Goal: Task Accomplishment & Management: Manage account settings

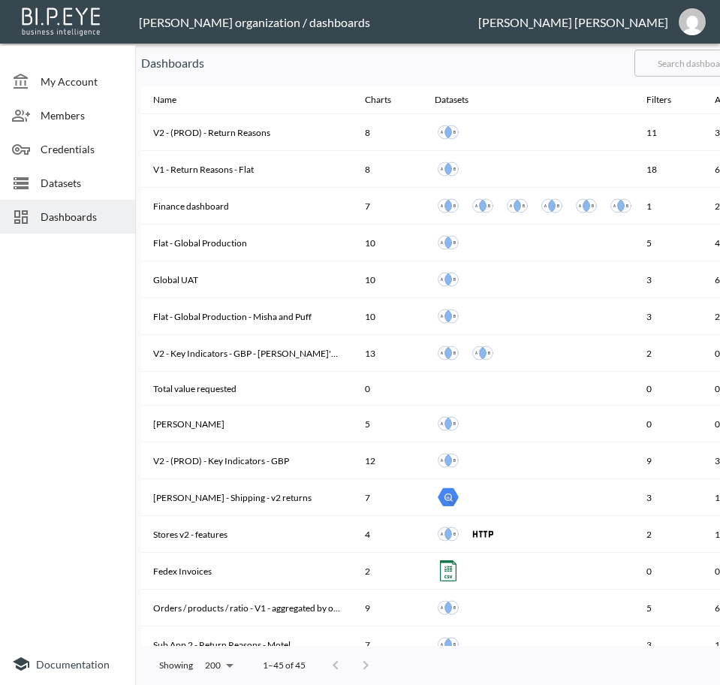
click at [710, 55] on input "text" at bounding box center [696, 63] width 122 height 38
type input "v2"
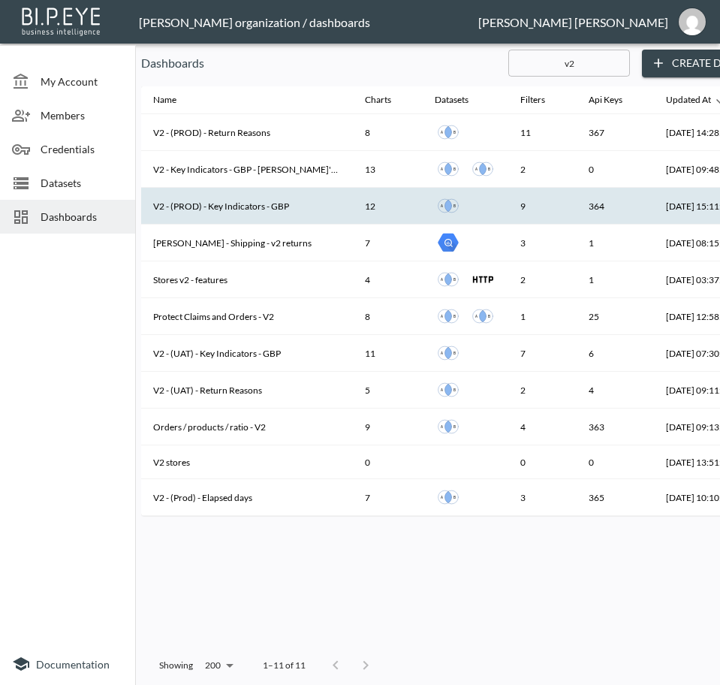
click at [275, 203] on th "V2 - (PROD) - Key Indicators - GBP" at bounding box center [247, 206] width 212 height 37
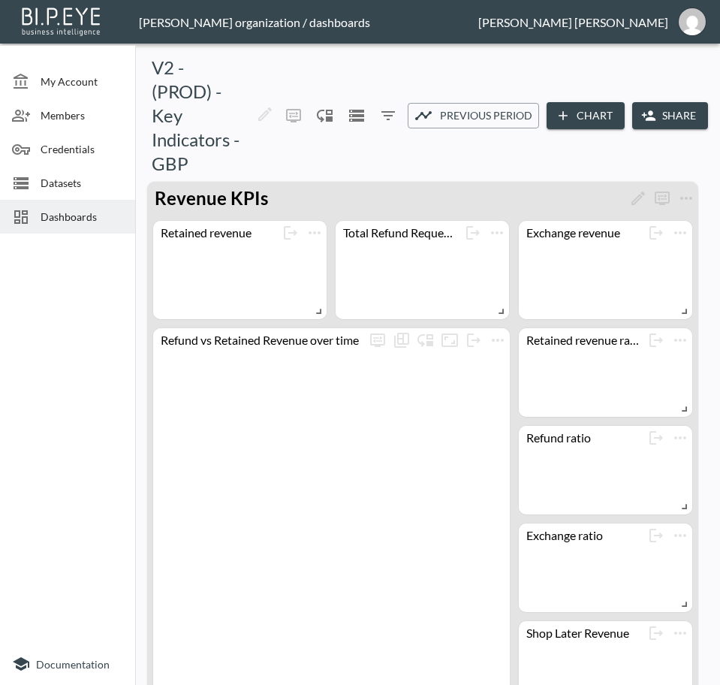
click at [657, 110] on button "Share" at bounding box center [670, 116] width 76 height 28
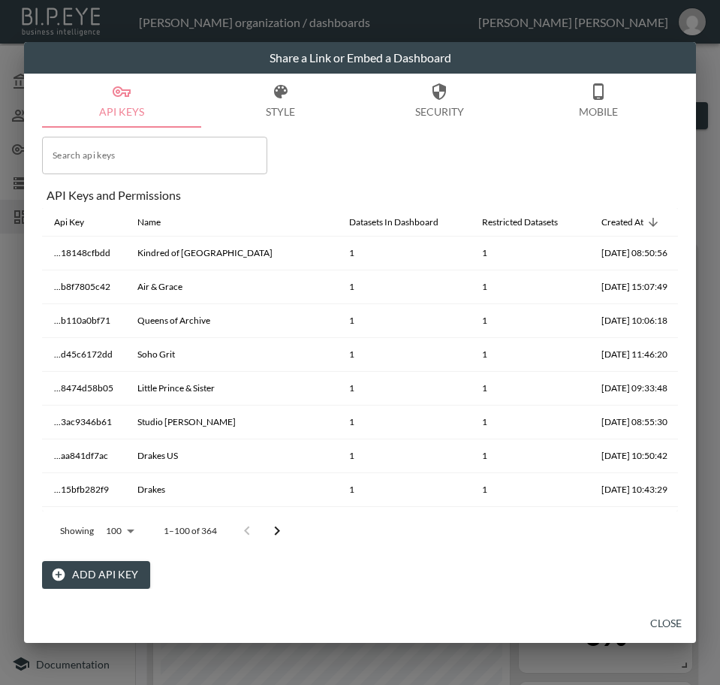
click at [122, 571] on button "Add API Key" at bounding box center [96, 575] width 108 height 28
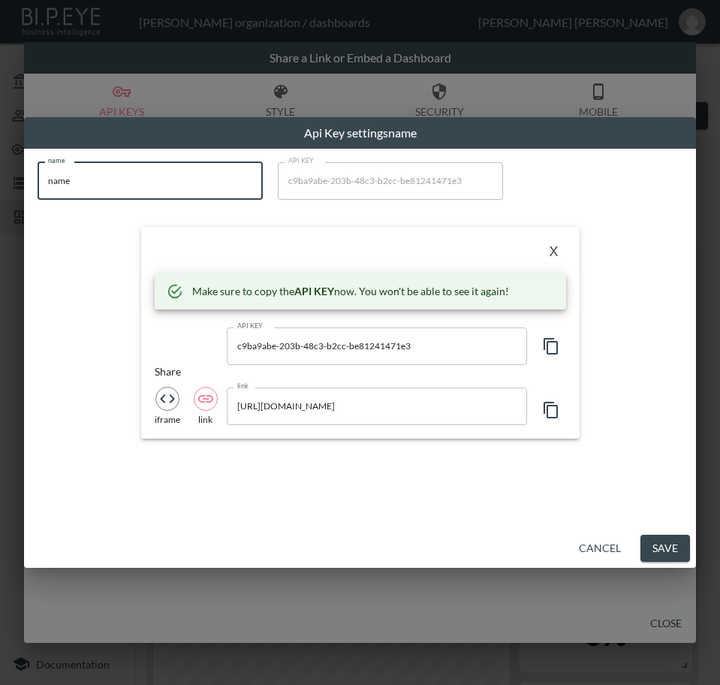
drag, startPoint x: 47, startPoint y: 188, endPoint x: -1, endPoint y: 198, distance: 48.3
click at [0, 198] on html "BI.P.EYE, Interactive Analytics Dashboards - app [PERSON_NAME] organization / d…" at bounding box center [360, 342] width 720 height 685
paste input "Sink Swimwear"
type input "Sink Swimwear"
click at [559, 347] on icon "button" at bounding box center [551, 346] width 18 height 18
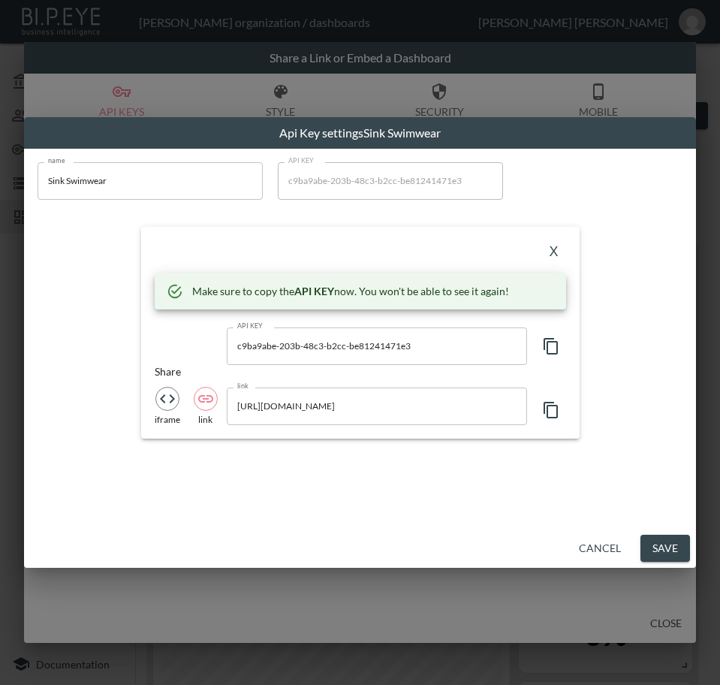
click at [557, 247] on button "X" at bounding box center [554, 252] width 24 height 24
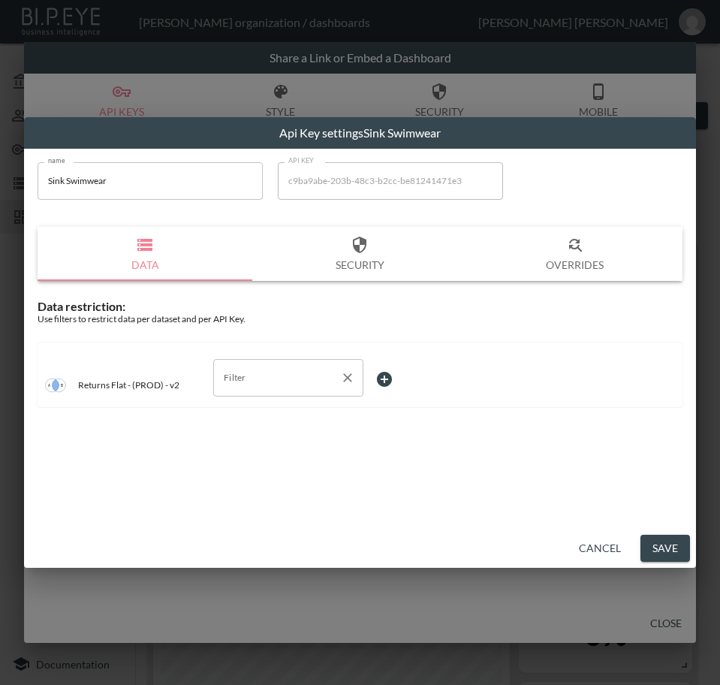
click at [234, 386] on input "Filter" at bounding box center [277, 378] width 114 height 24
click at [231, 457] on span "swap_id" at bounding box center [288, 459] width 126 height 14
type input "swap_id"
click at [397, 378] on body "BI.P.EYE, Interactive Analytics Dashboards - app [PERSON_NAME] organization / d…" at bounding box center [360, 342] width 720 height 685
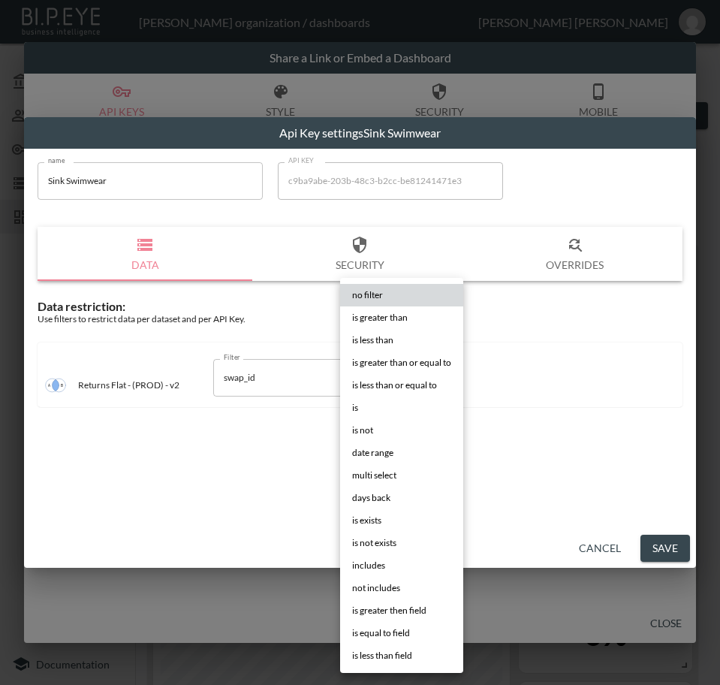
click at [402, 413] on li "is" at bounding box center [401, 408] width 123 height 23
type input "is"
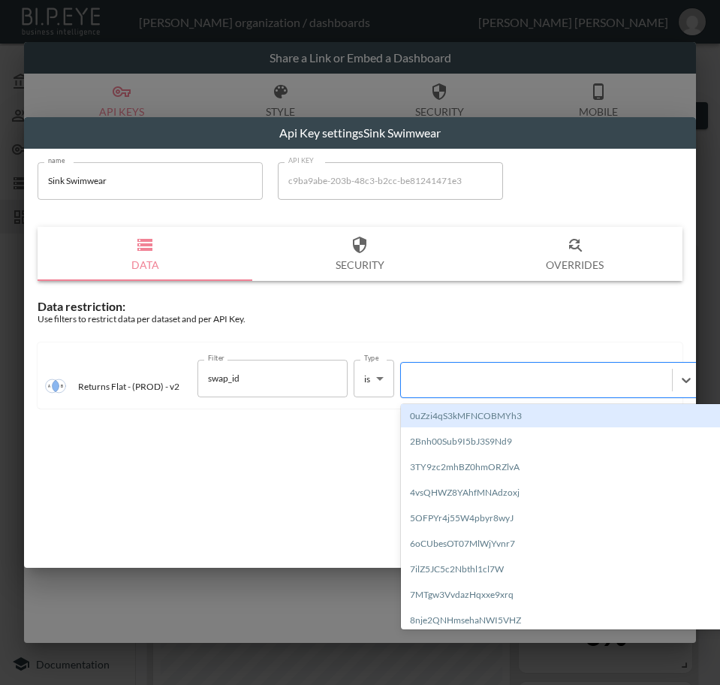
click at [490, 381] on div at bounding box center [537, 380] width 256 height 14
paste input "MFN36MRwoXJiyy7HTQNY"
type input "MFN36MRwoXJiyy7HTQNY"
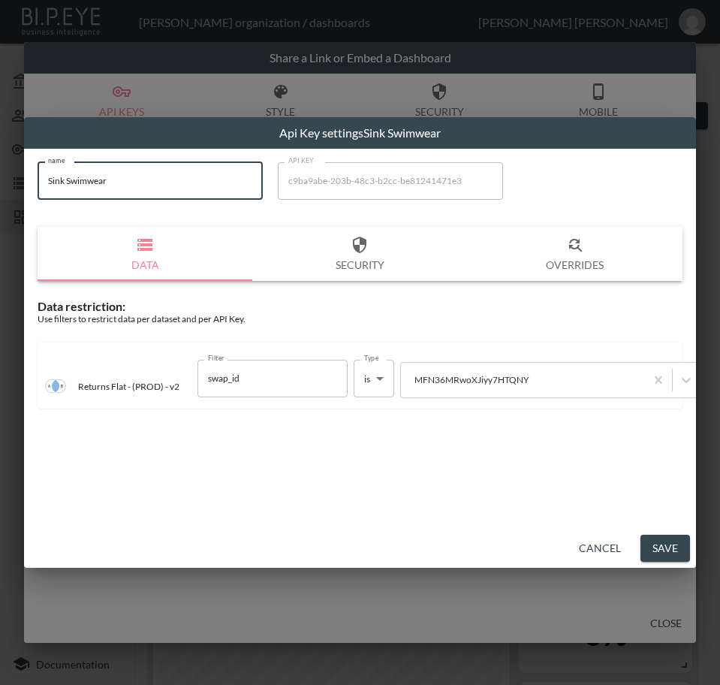
drag, startPoint x: 152, startPoint y: 186, endPoint x: -1, endPoint y: 200, distance: 153.1
click at [0, 200] on html "BI.P.EYE, Interactive Analytics Dashboards - app [PERSON_NAME] organization / d…" at bounding box center [360, 342] width 720 height 685
click at [659, 549] on button "Save" at bounding box center [666, 549] width 50 height 28
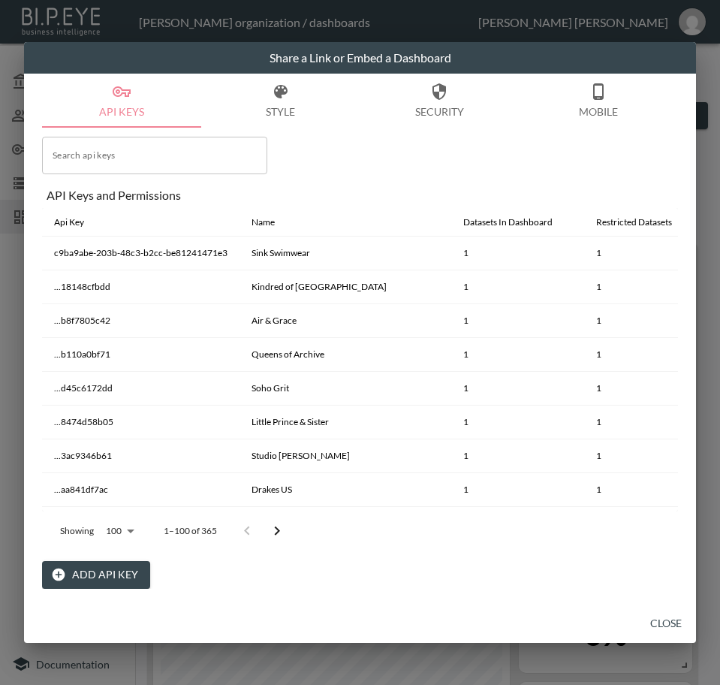
click at [680, 623] on button "Close" at bounding box center [666, 624] width 48 height 28
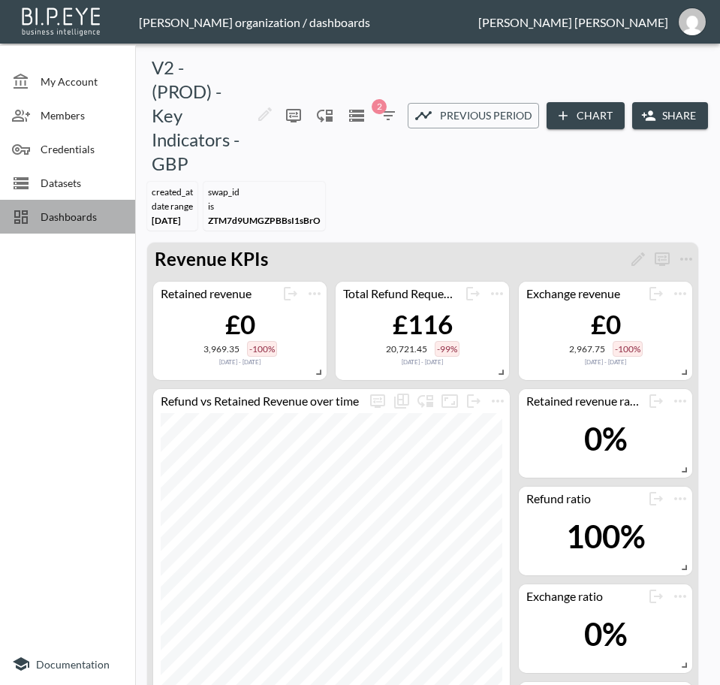
click at [62, 220] on span "Dashboards" at bounding box center [82, 217] width 83 height 16
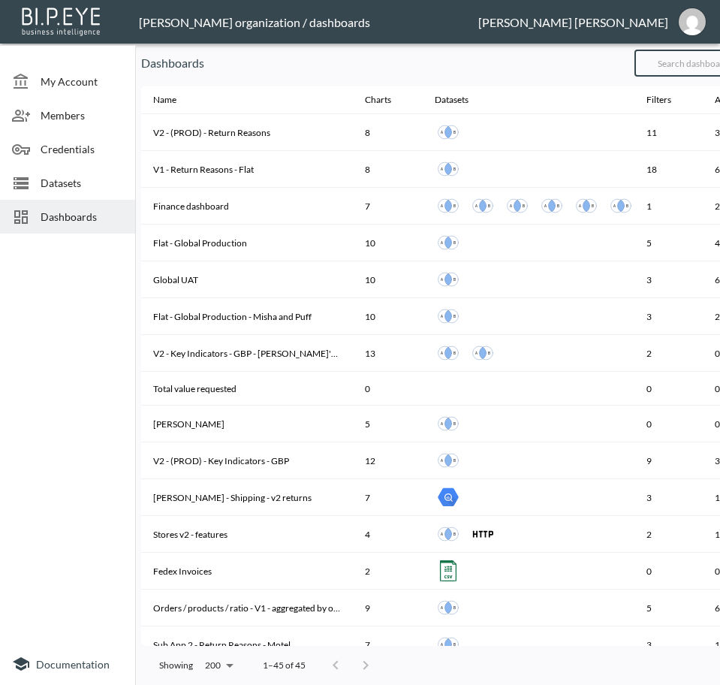
click at [683, 63] on input "text" at bounding box center [696, 63] width 122 height 38
type input "v2"
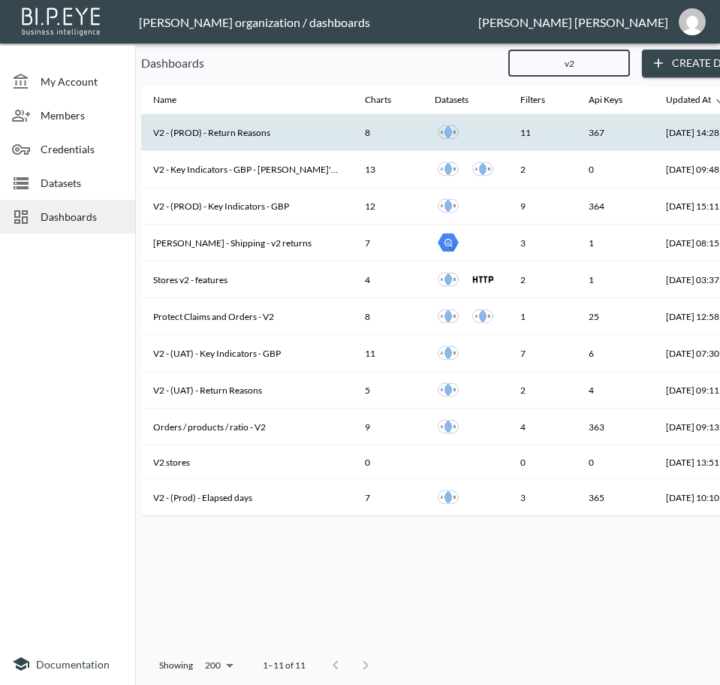
click at [267, 131] on th "V2 - (PROD) - Return Reasons" at bounding box center [247, 132] width 212 height 37
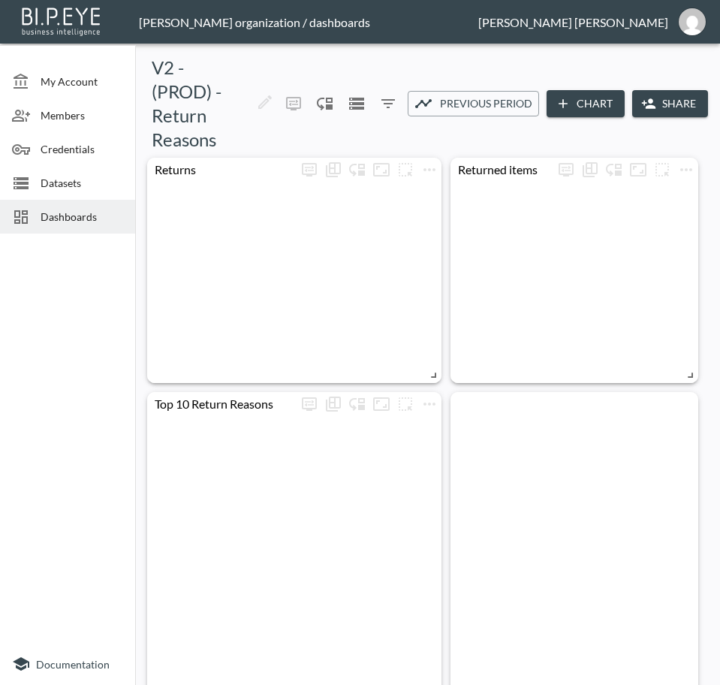
click at [659, 97] on button "Share" at bounding box center [670, 104] width 76 height 28
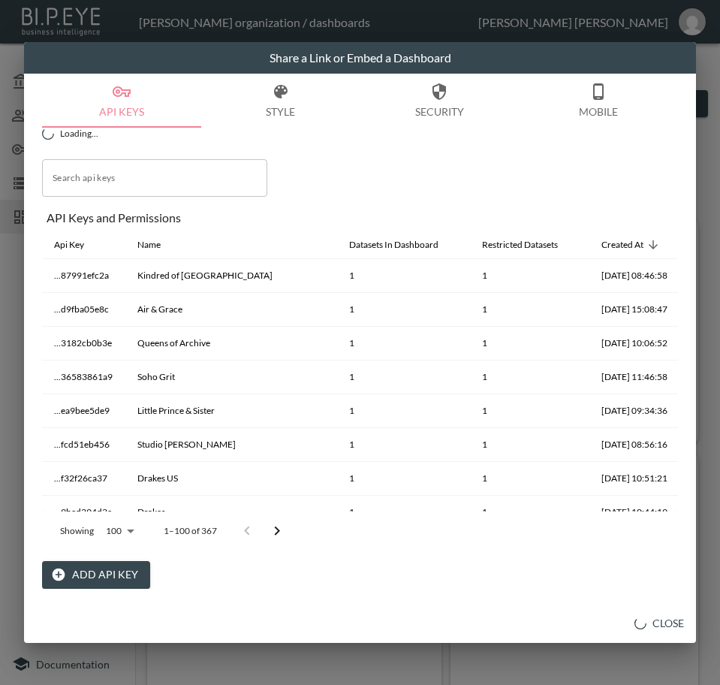
click at [86, 578] on button "Add API Key" at bounding box center [96, 575] width 108 height 28
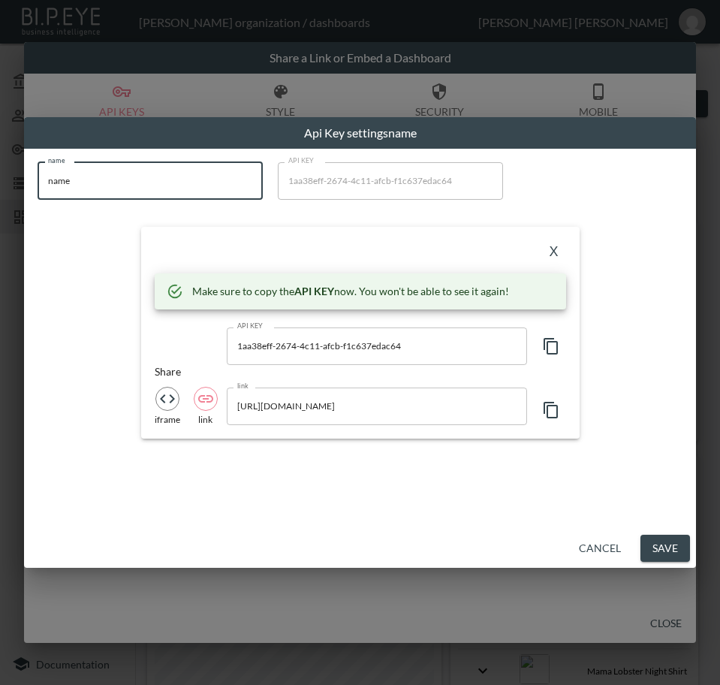
drag, startPoint x: 84, startPoint y: 186, endPoint x: 20, endPoint y: 187, distance: 63.8
click at [20, 187] on div "Api Key settings name name name name API KEY 1aa38eff-2674-4c11-afcb-f1c637edac…" at bounding box center [360, 342] width 720 height 685
paste input "Sink Swimwear"
type input "Sink Swimwear"
click at [549, 345] on icon "button" at bounding box center [551, 346] width 18 height 18
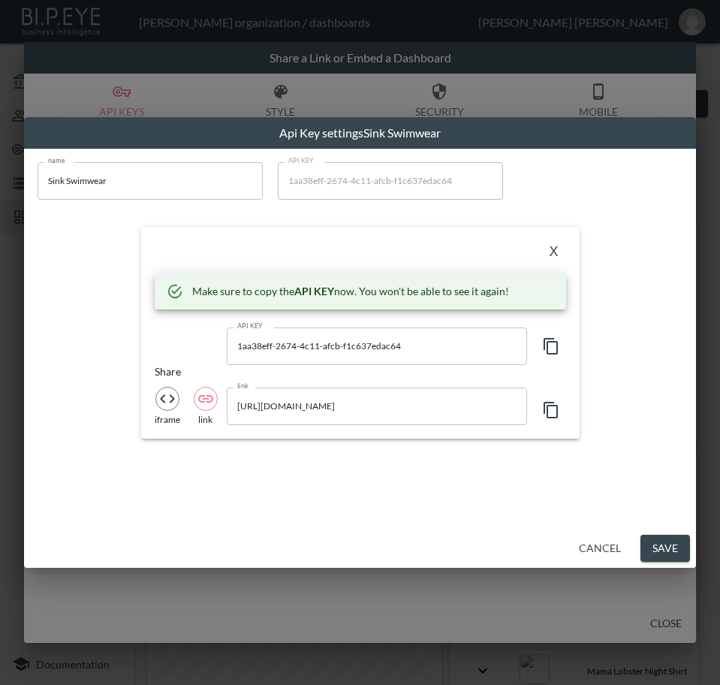
click at [551, 251] on button "X" at bounding box center [554, 252] width 24 height 24
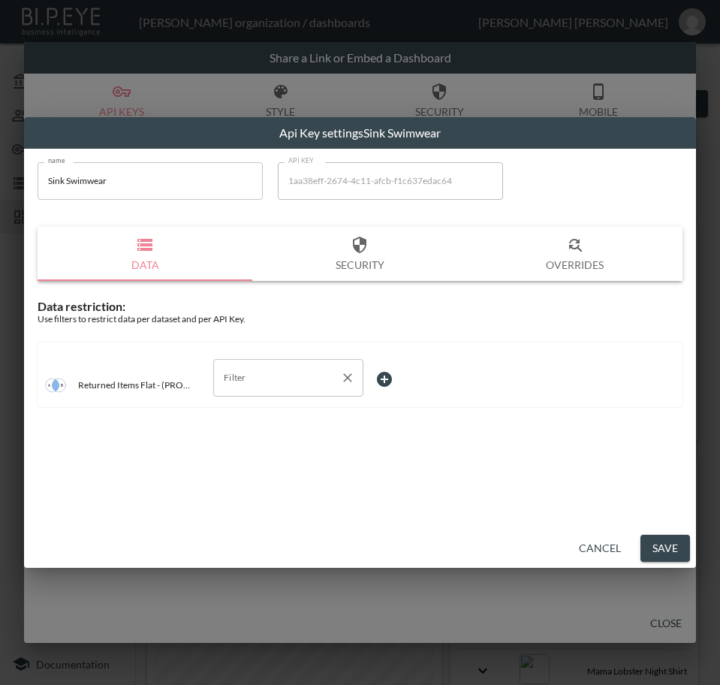
click at [268, 381] on input "Filter" at bounding box center [277, 378] width 114 height 24
click at [259, 481] on span "swap_id" at bounding box center [288, 482] width 126 height 14
type input "swap_id"
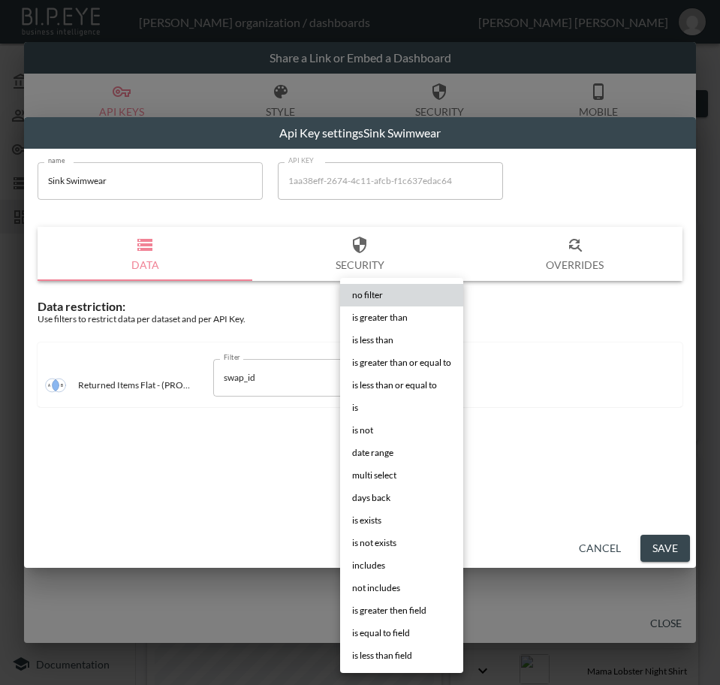
click at [398, 373] on body "BI.P.EYE, Interactive Analytics Dashboards - app [PERSON_NAME] organization / d…" at bounding box center [360, 342] width 720 height 685
click at [396, 406] on li "is" at bounding box center [401, 408] width 123 height 23
type input "is"
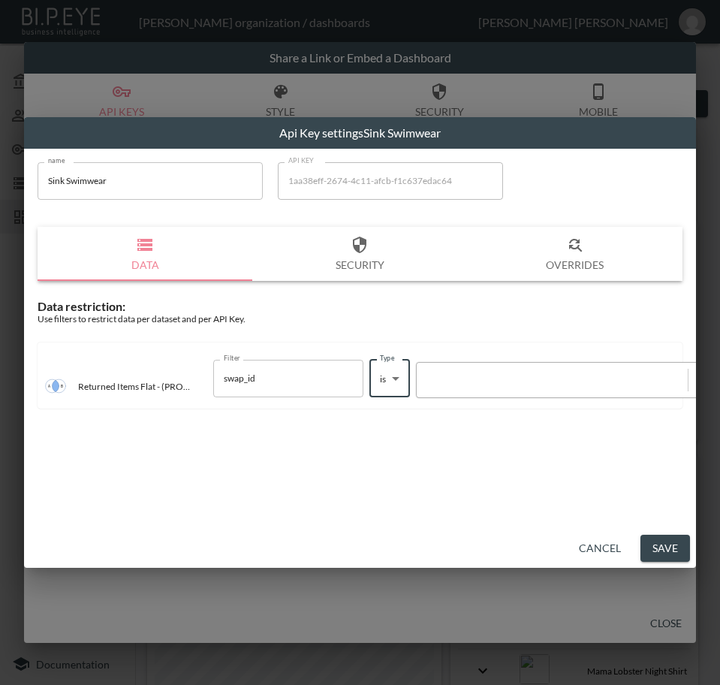
click at [472, 381] on div at bounding box center [552, 380] width 256 height 14
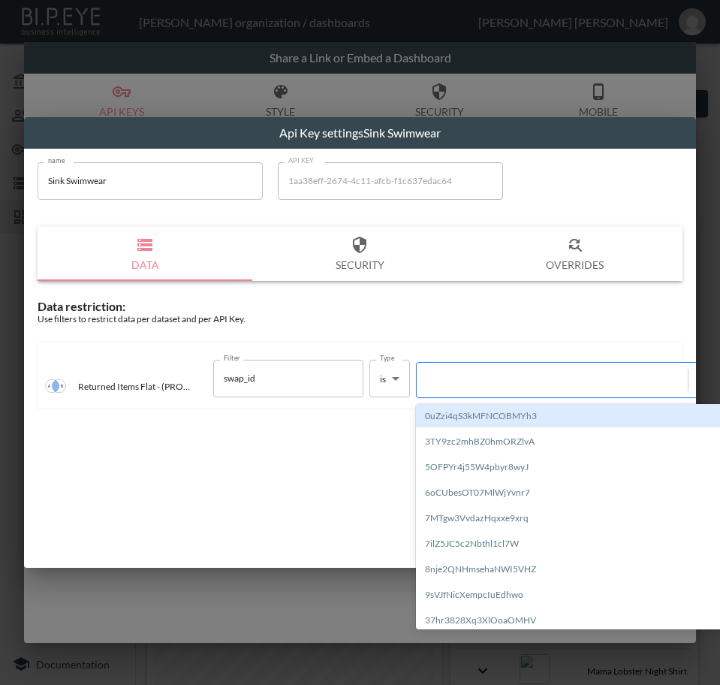
paste input "MFN36MRwoXJiyy7HTQNY"
type input "MFN36MRwoXJiyy7HTQNY"
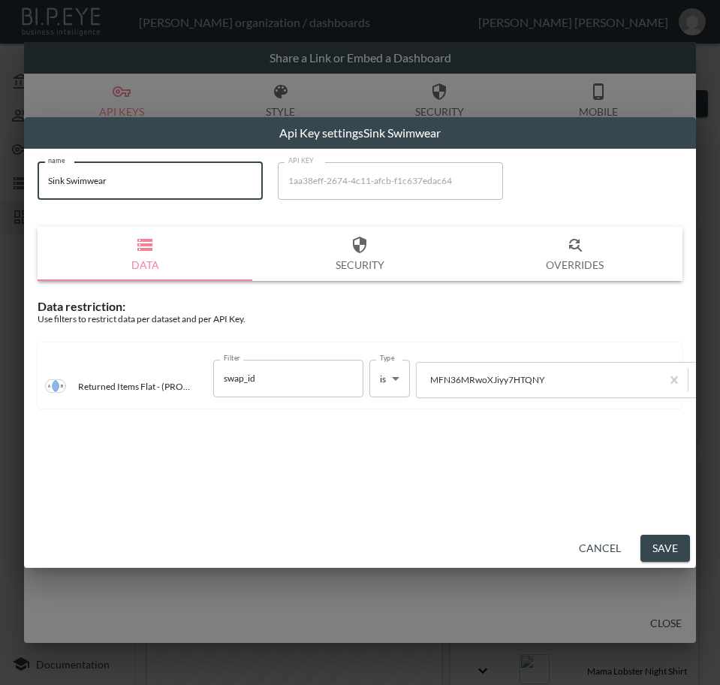
drag, startPoint x: 178, startPoint y: 170, endPoint x: -1, endPoint y: 194, distance: 180.4
click at [0, 194] on html "BI.P.EYE, Interactive Analytics Dashboards - app [PERSON_NAME] organization / d…" at bounding box center [360, 342] width 720 height 685
click at [665, 544] on button "Save" at bounding box center [666, 549] width 50 height 28
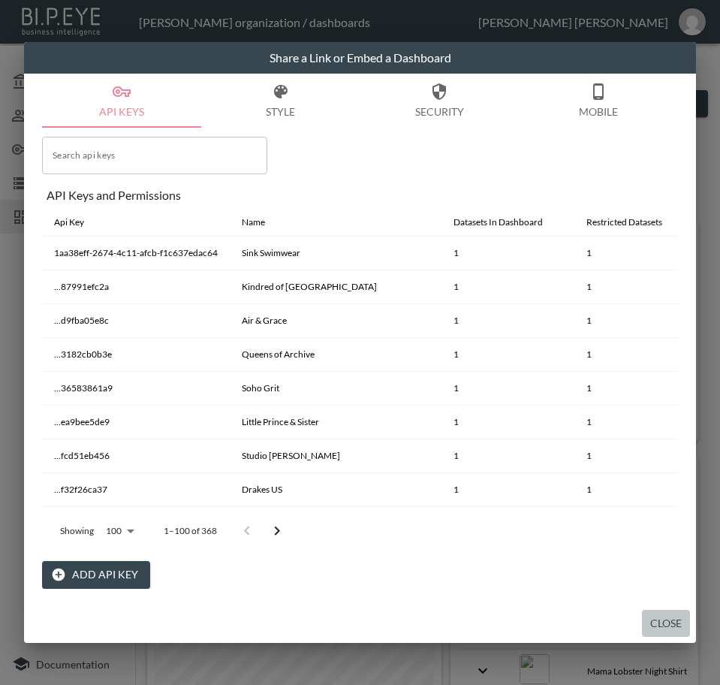
click at [661, 621] on button "Close" at bounding box center [666, 624] width 48 height 28
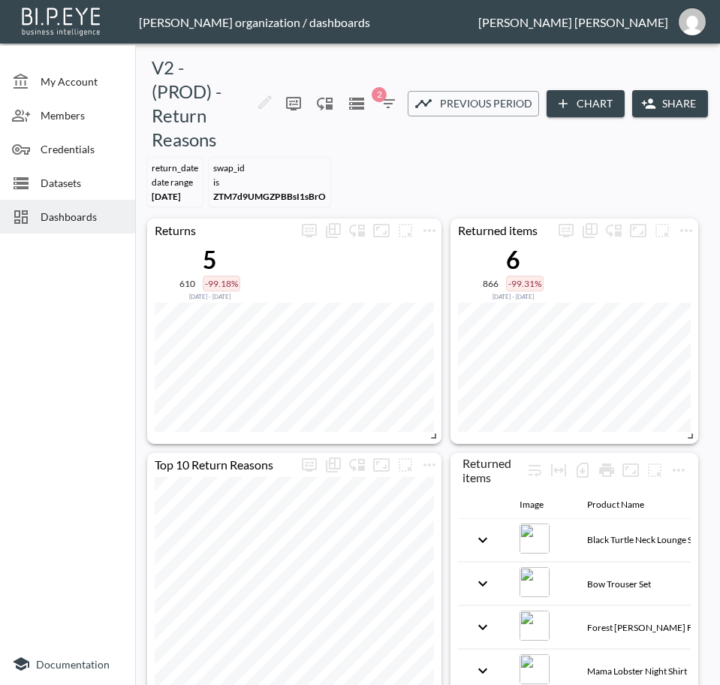
click at [89, 225] on div "Dashboards" at bounding box center [67, 217] width 135 height 34
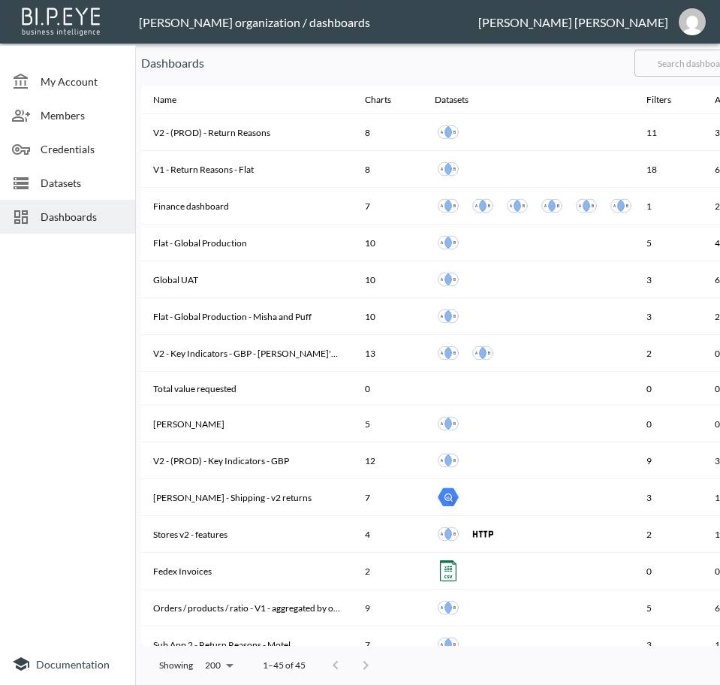
click at [692, 63] on input "text" at bounding box center [696, 63] width 122 height 38
click at [689, 69] on input "text" at bounding box center [696, 63] width 122 height 38
click at [695, 62] on input "text" at bounding box center [696, 63] width 122 height 38
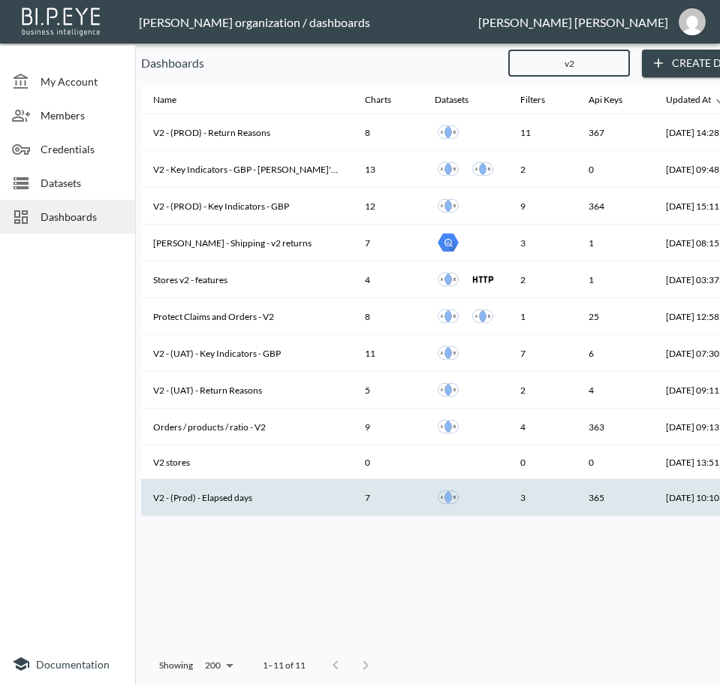
type input "v2"
click at [207, 490] on th "V2 - (Prod) - Elapsed days" at bounding box center [247, 497] width 212 height 37
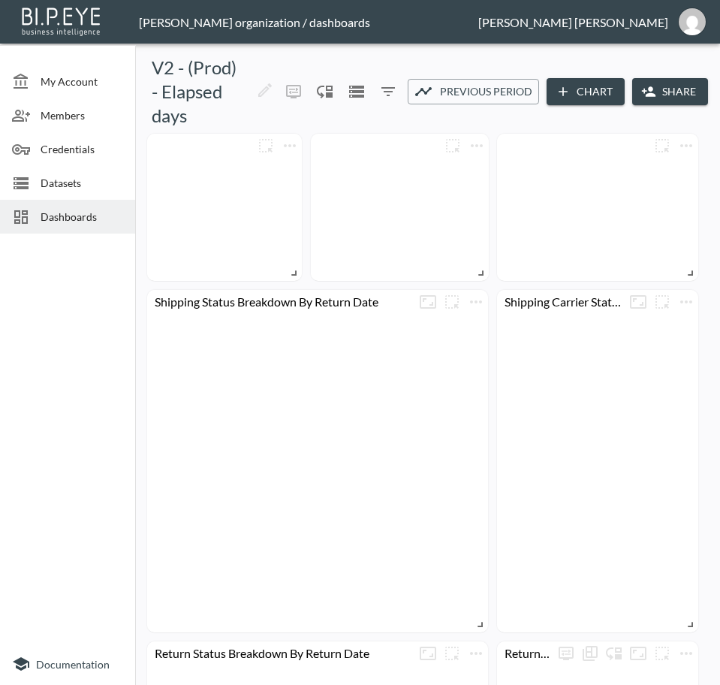
click at [680, 86] on button "Share" at bounding box center [670, 92] width 76 height 28
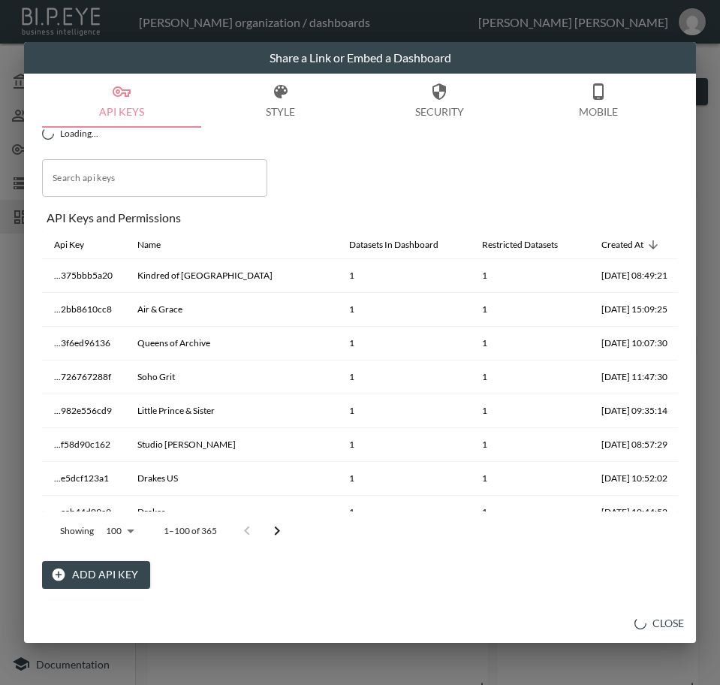
click at [98, 572] on button "Add API Key" at bounding box center [96, 575] width 108 height 28
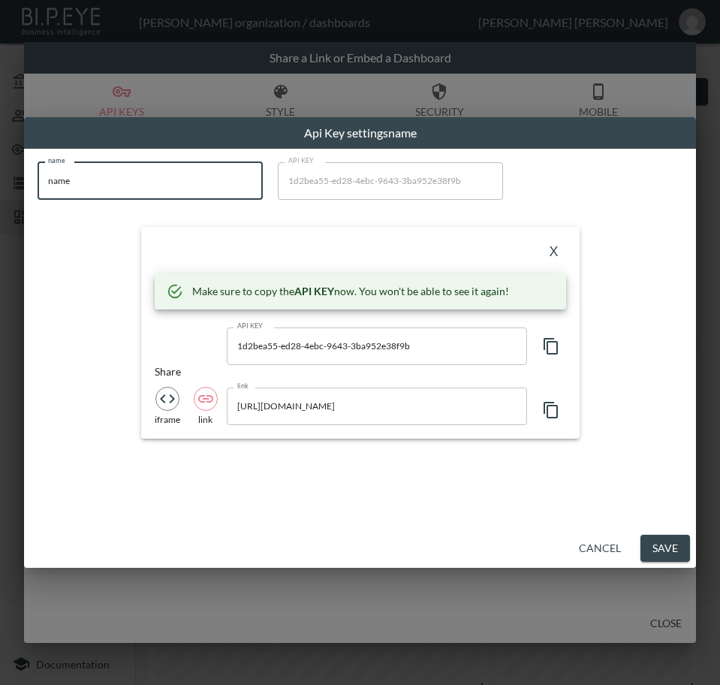
drag, startPoint x: 115, startPoint y: 179, endPoint x: -1, endPoint y: 202, distance: 118.0
click at [0, 202] on html "BI.P.EYE, Interactive Analytics Dashboards - app [PERSON_NAME] organization / d…" at bounding box center [360, 342] width 720 height 685
paste input "Sink Swimwear"
type input "Sink Swimwear"
click at [548, 349] on icon "button" at bounding box center [551, 346] width 14 height 17
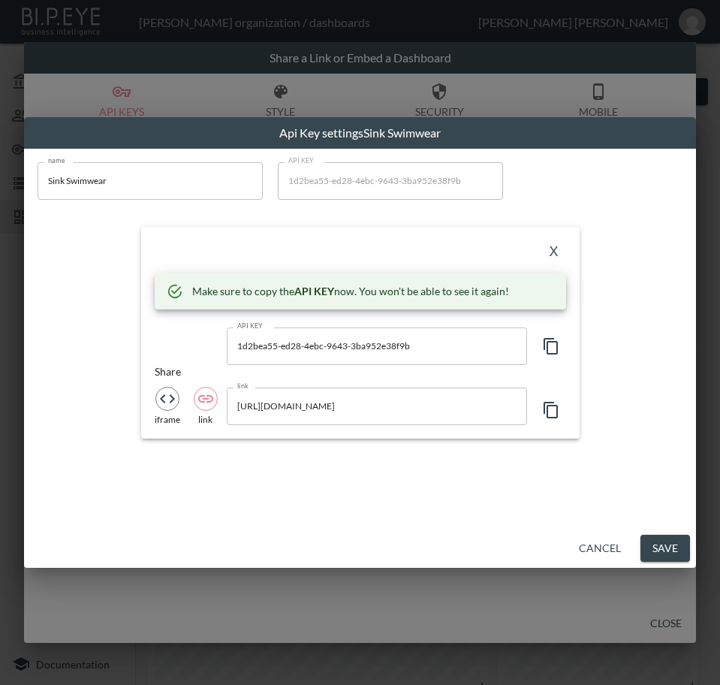
click at [558, 248] on button "X" at bounding box center [554, 252] width 24 height 24
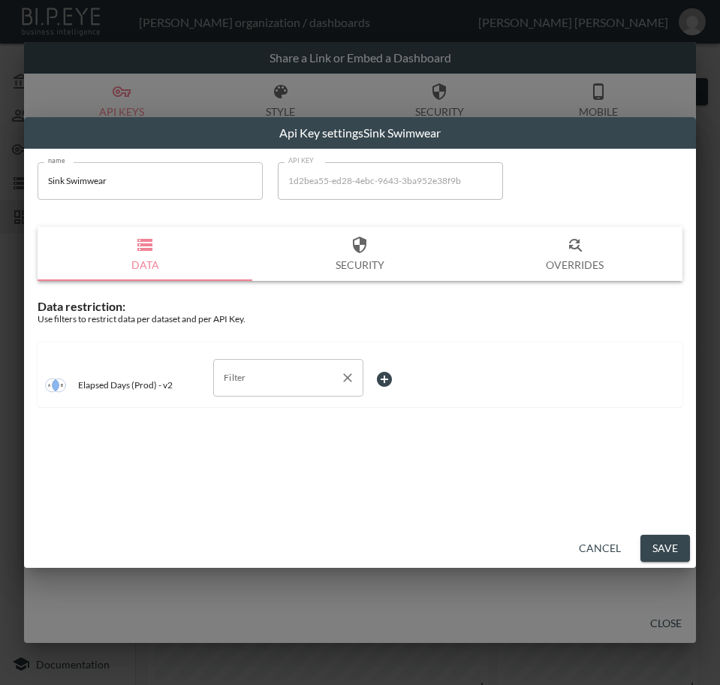
click at [266, 381] on input "Filter" at bounding box center [277, 378] width 114 height 24
click at [265, 442] on span "swap_id" at bounding box center [288, 437] width 126 height 14
type input "swap_id"
click at [396, 370] on body "BI.P.EYE, Interactive Analytics Dashboards - app [PERSON_NAME] organization / d…" at bounding box center [360, 342] width 720 height 685
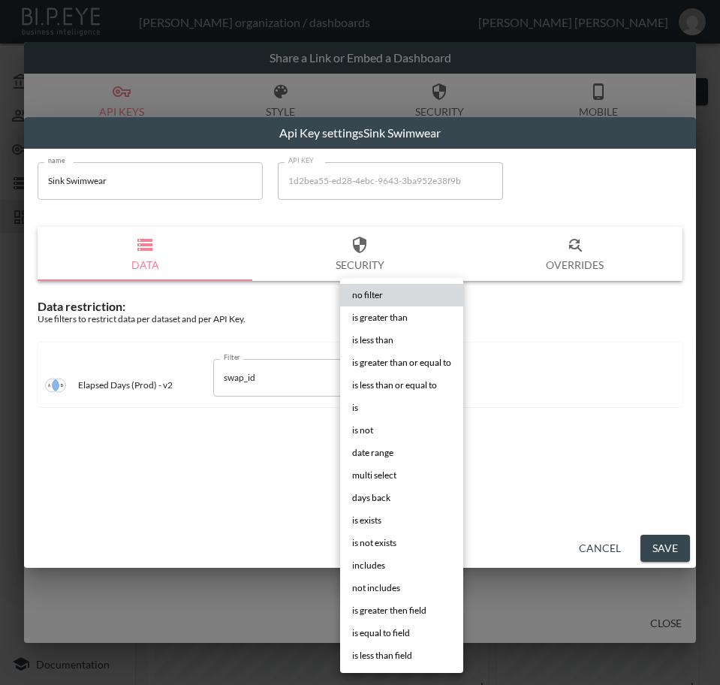
click at [365, 406] on li "is" at bounding box center [401, 408] width 123 height 23
type input "is"
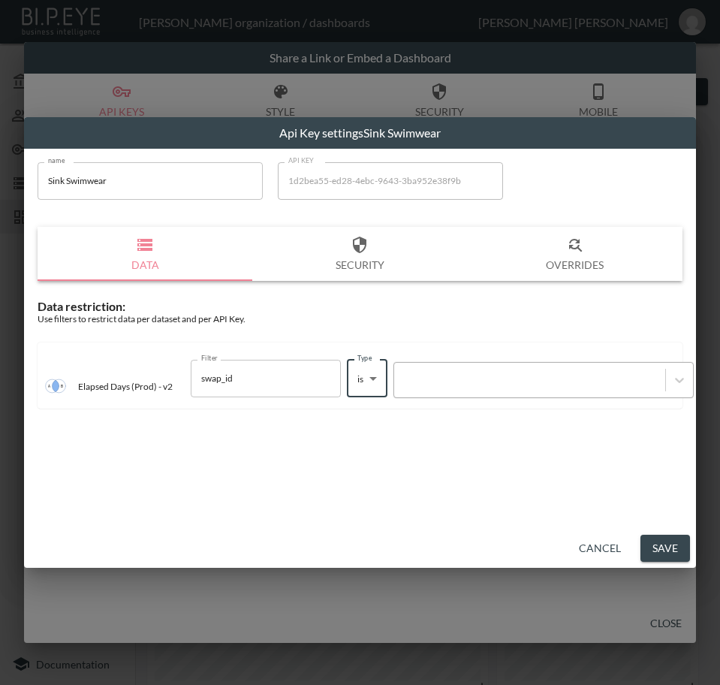
click at [463, 384] on div at bounding box center [530, 380] width 256 height 14
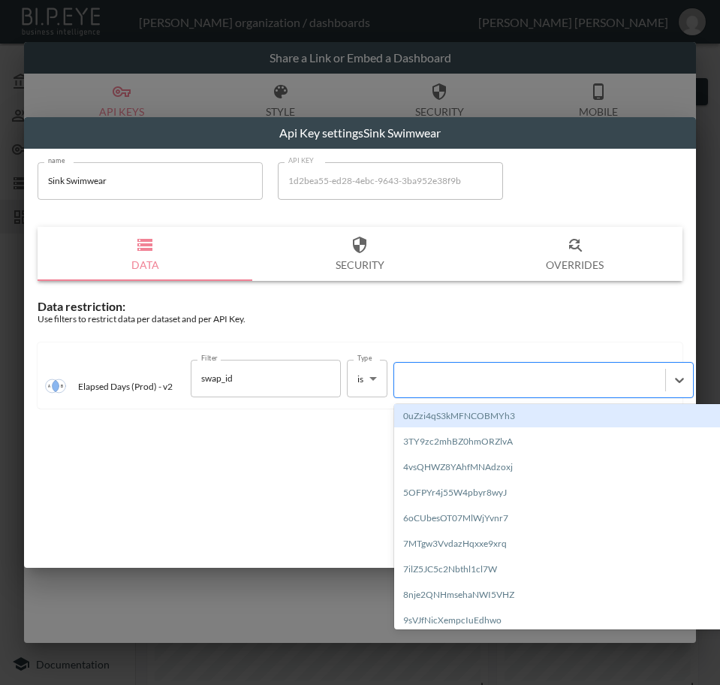
paste input "MFN36MRwoXJiyy7HTQNY"
type input "MFN36MRwoXJiyy7HTQNY"
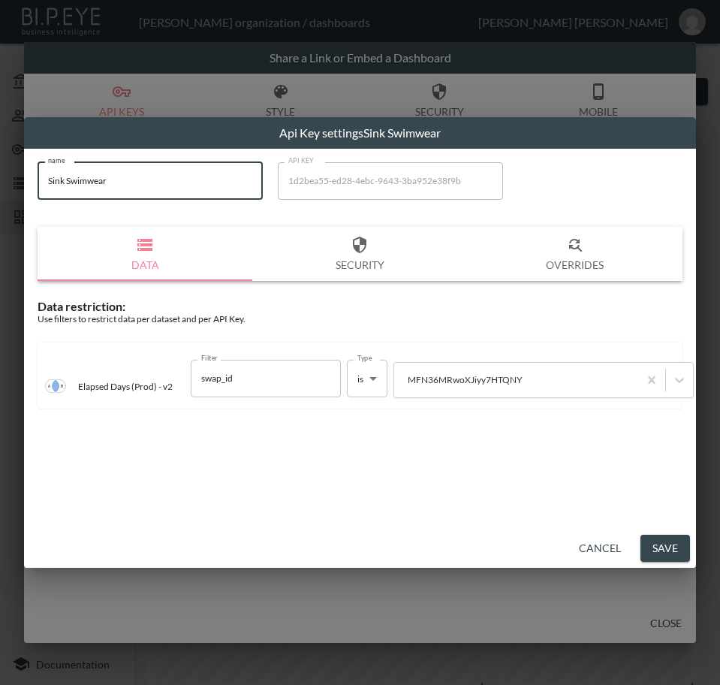
drag, startPoint x: 41, startPoint y: 182, endPoint x: -1, endPoint y: 182, distance: 41.3
click at [0, 182] on html "BI.P.EYE, Interactive Analytics Dashboards - app [PERSON_NAME] organization / d…" at bounding box center [360, 342] width 720 height 685
click at [660, 551] on button "Save" at bounding box center [666, 549] width 50 height 28
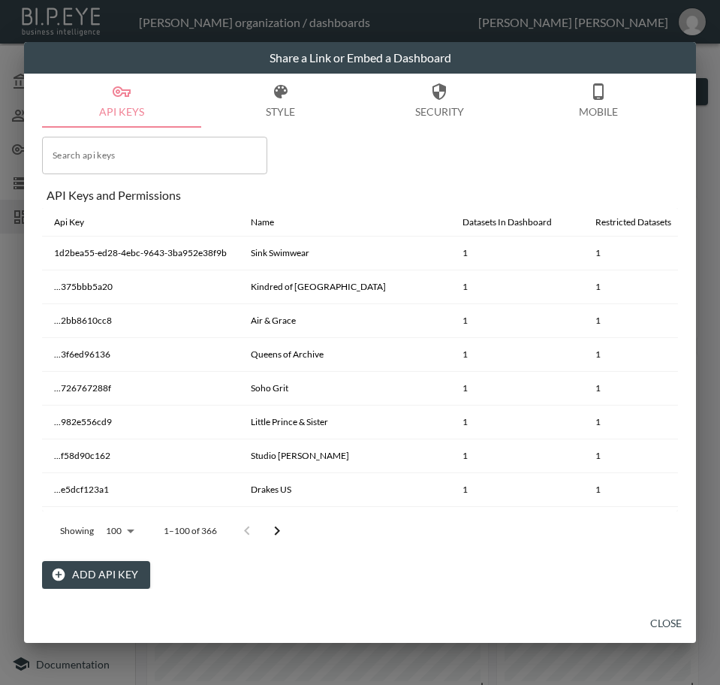
click at [680, 617] on button "Close" at bounding box center [666, 624] width 48 height 28
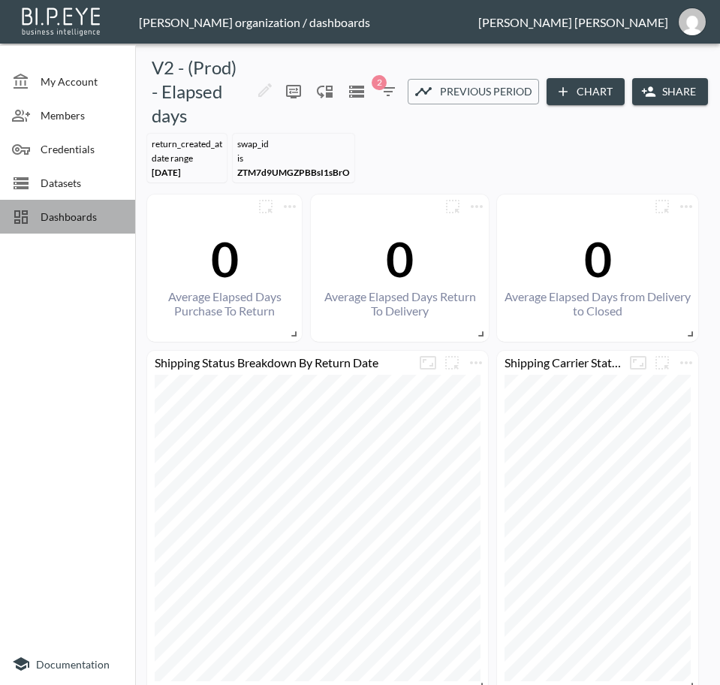
click at [95, 222] on span "Dashboards" at bounding box center [82, 217] width 83 height 16
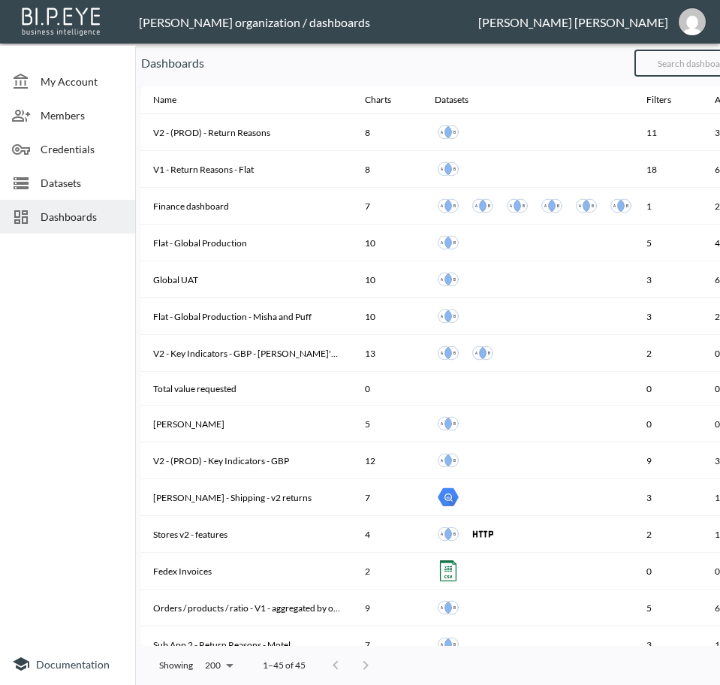
click at [708, 63] on input "text" at bounding box center [696, 63] width 122 height 38
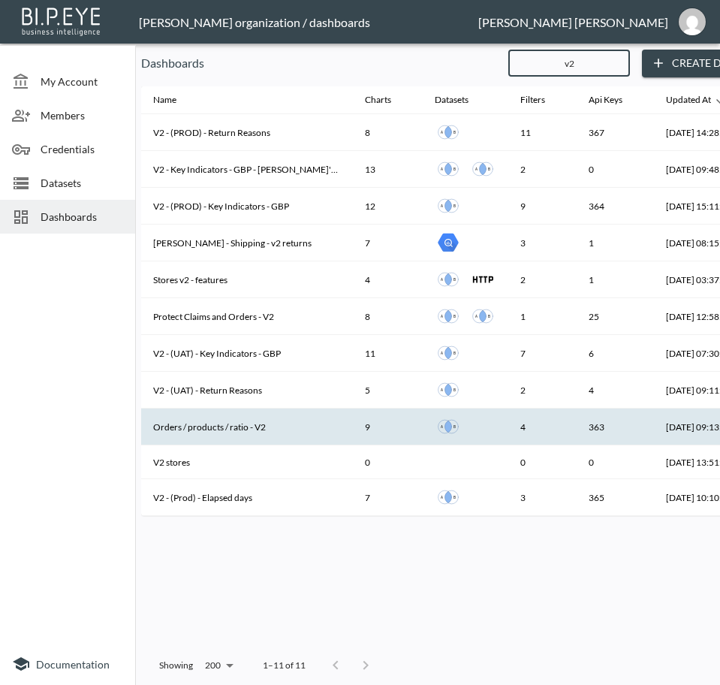
type input "v2"
click at [249, 423] on th "Orders / products / ratio - V2" at bounding box center [247, 427] width 212 height 37
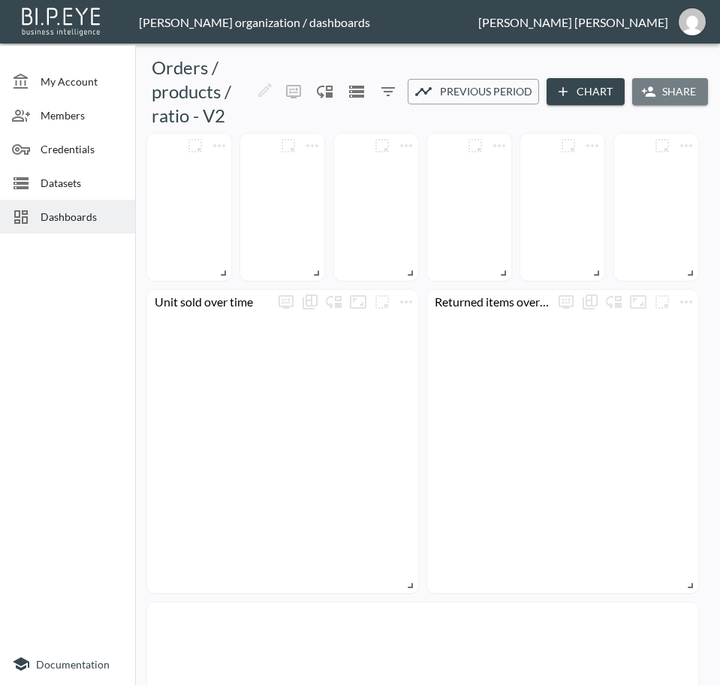
click at [647, 91] on icon "button" at bounding box center [649, 91] width 14 height 10
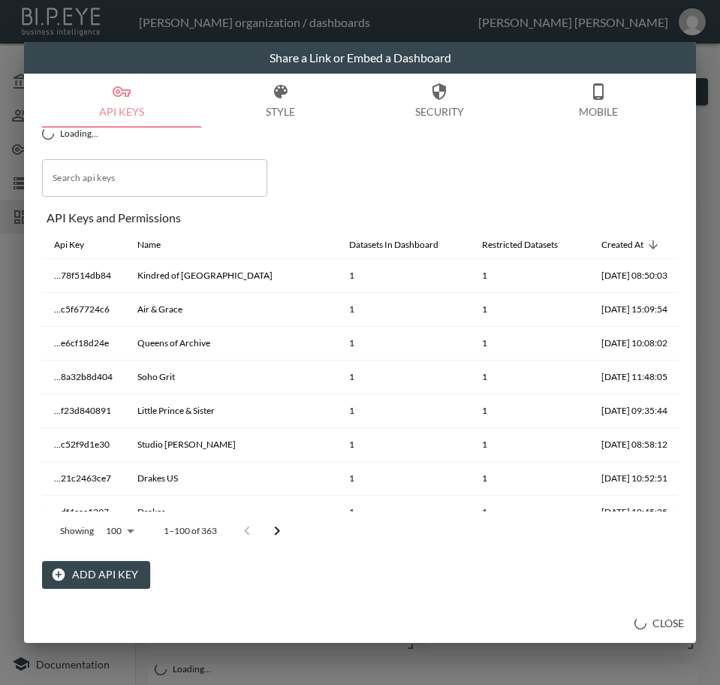
click at [110, 570] on button "Add API Key" at bounding box center [96, 575] width 108 height 28
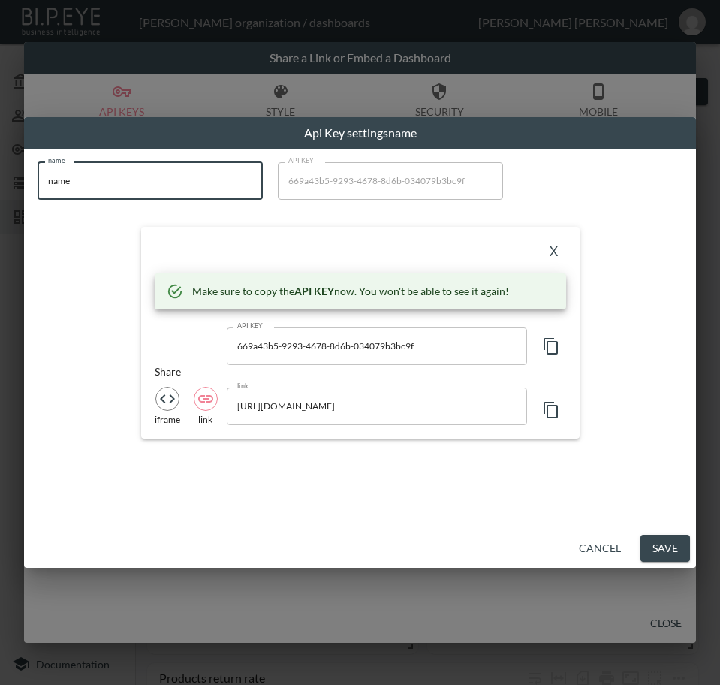
drag, startPoint x: 61, startPoint y: 184, endPoint x: 3, endPoint y: 184, distance: 57.8
click at [3, 184] on div "Api Key settings name name name name API KEY 669a43b5-9293-4678-8d6b-034079b3bc…" at bounding box center [360, 342] width 720 height 685
paste input "Sink Swimwear"
type input "Sink Swimwear"
click at [548, 342] on icon "button" at bounding box center [551, 346] width 18 height 18
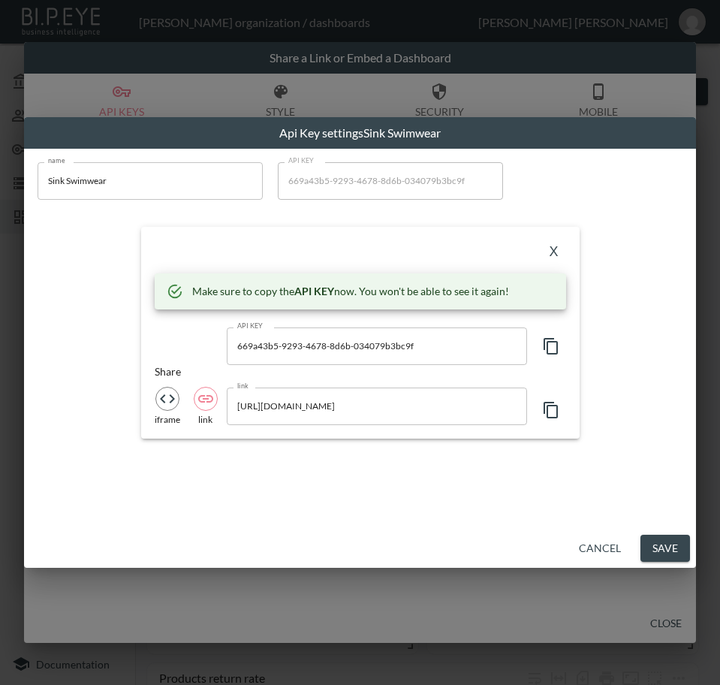
click at [551, 249] on button "X" at bounding box center [554, 252] width 24 height 24
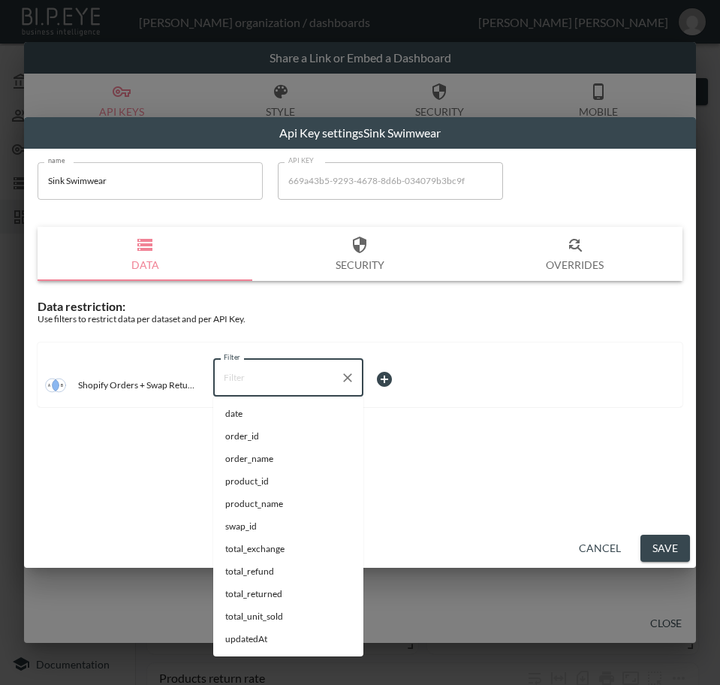
drag, startPoint x: 318, startPoint y: 382, endPoint x: 264, endPoint y: 382, distance: 54.1
click at [264, 382] on input "Filter" at bounding box center [277, 378] width 114 height 24
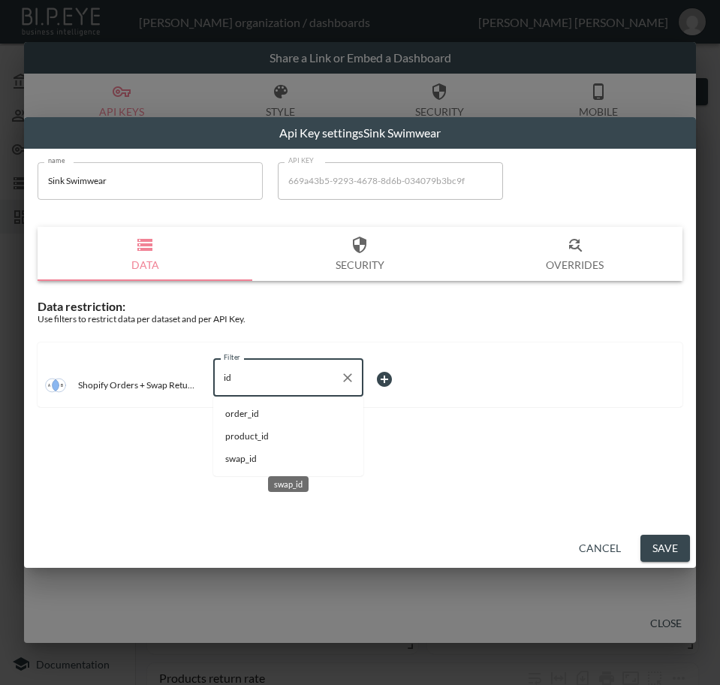
click at [236, 460] on span "swap_id" at bounding box center [288, 459] width 126 height 14
type input "swap_id"
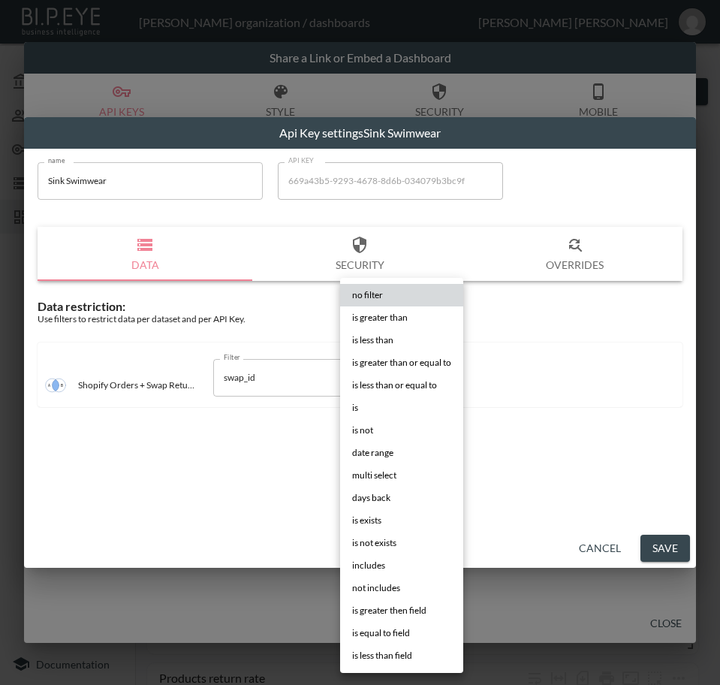
click at [416, 373] on body "BI.P.EYE, Interactive Analytics Dashboards - app [PERSON_NAME] organization / d…" at bounding box center [360, 342] width 720 height 685
click at [399, 406] on li "is" at bounding box center [401, 408] width 123 height 23
type input "is"
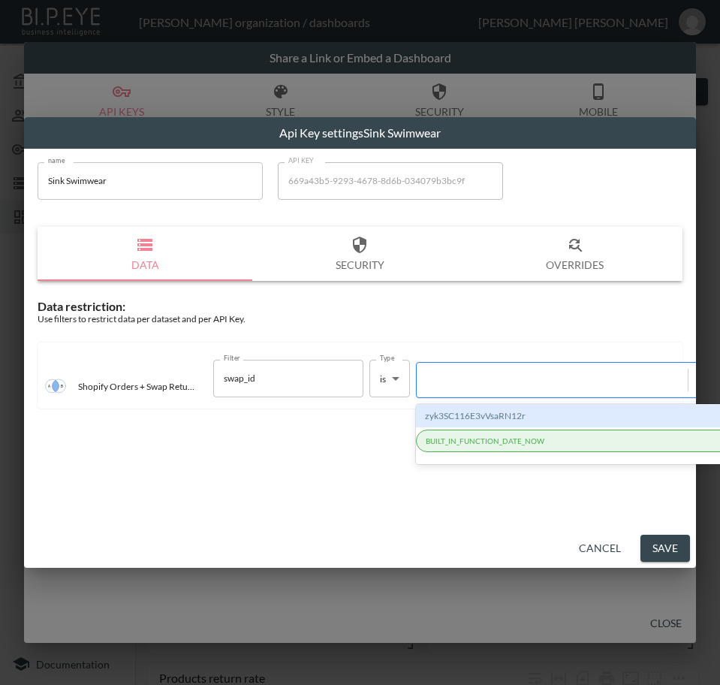
click at [487, 387] on div at bounding box center [552, 380] width 256 height 14
paste input "MFN36MRwoXJiyy7HTQNY"
type input "MFN36MRwoXJiyy7HTQNY"
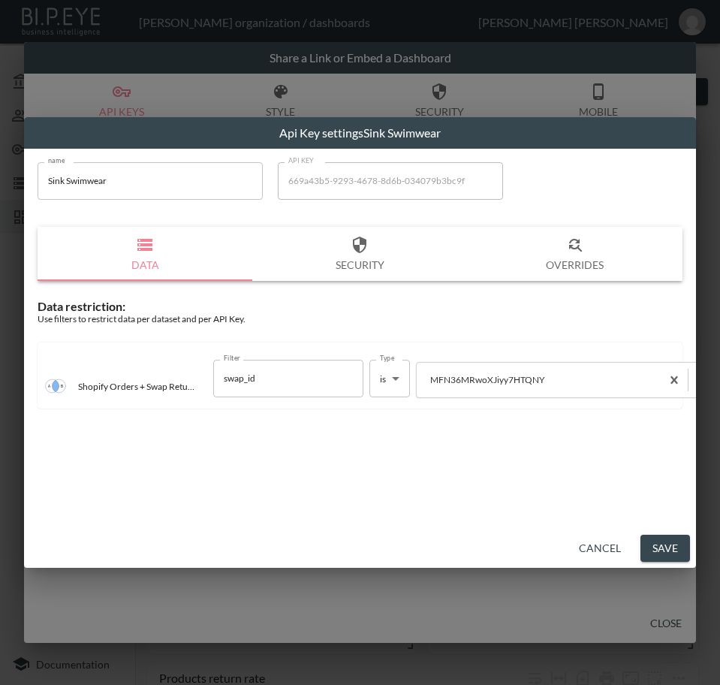
click at [658, 547] on button "Save" at bounding box center [666, 549] width 50 height 28
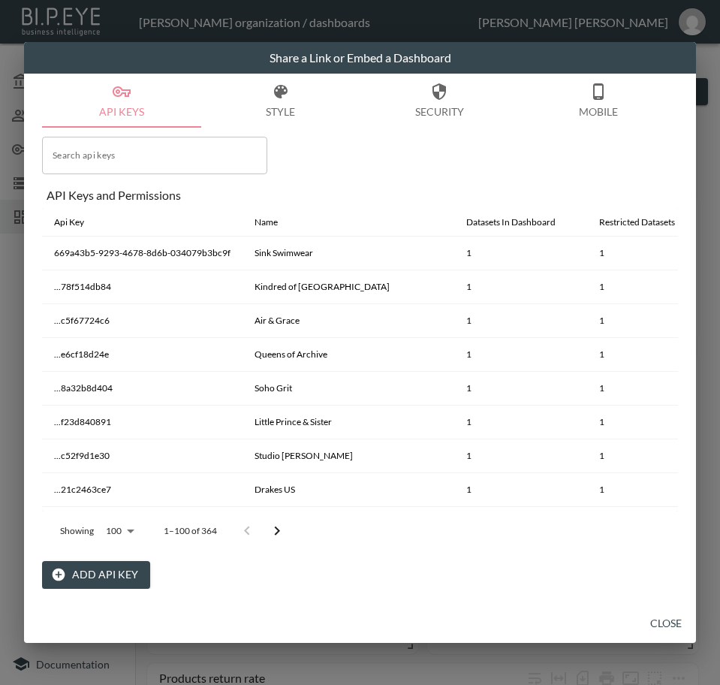
drag, startPoint x: 674, startPoint y: 621, endPoint x: 695, endPoint y: 622, distance: 21.0
click at [674, 621] on button "Close" at bounding box center [666, 624] width 48 height 28
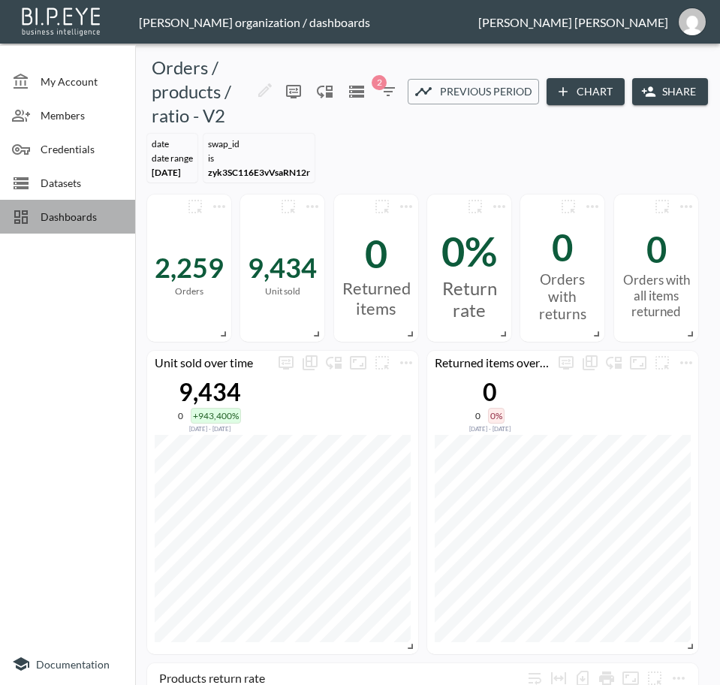
click at [40, 213] on div at bounding box center [26, 217] width 29 height 18
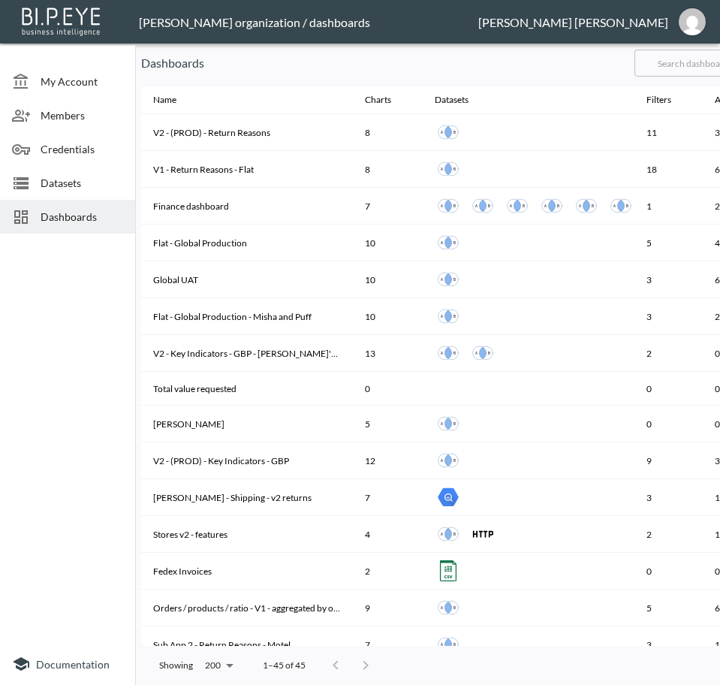
click at [690, 59] on input "text" at bounding box center [696, 63] width 122 height 38
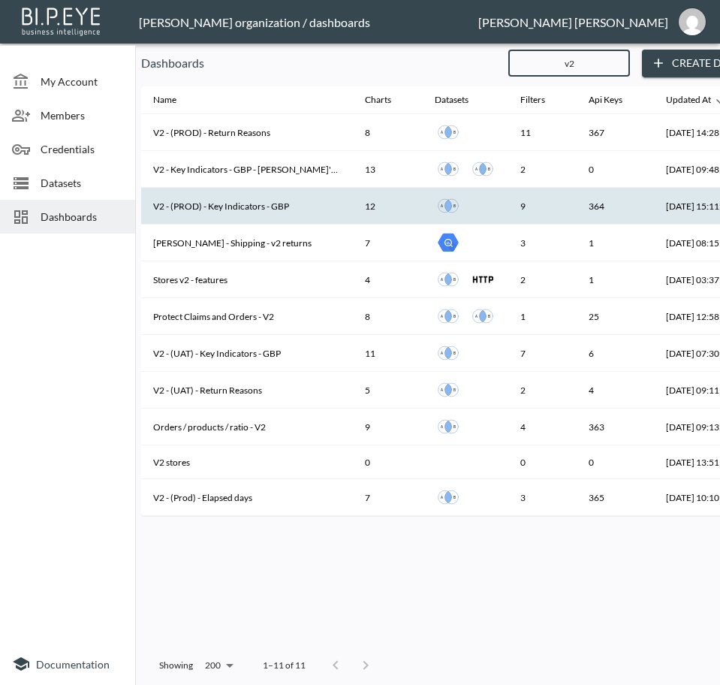
type input "v2"
click at [282, 202] on th "V2 - (PROD) - Key Indicators - GBP" at bounding box center [247, 206] width 212 height 37
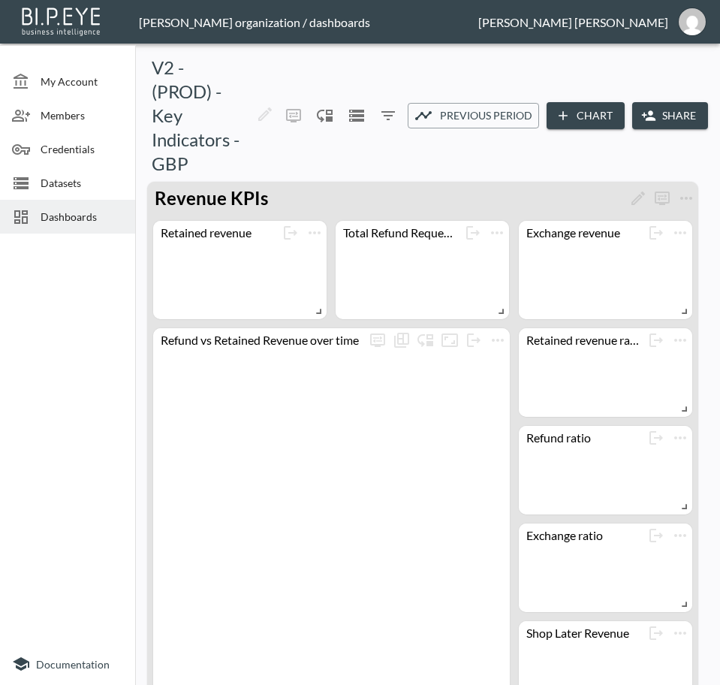
click at [671, 113] on button "Share" at bounding box center [670, 116] width 76 height 28
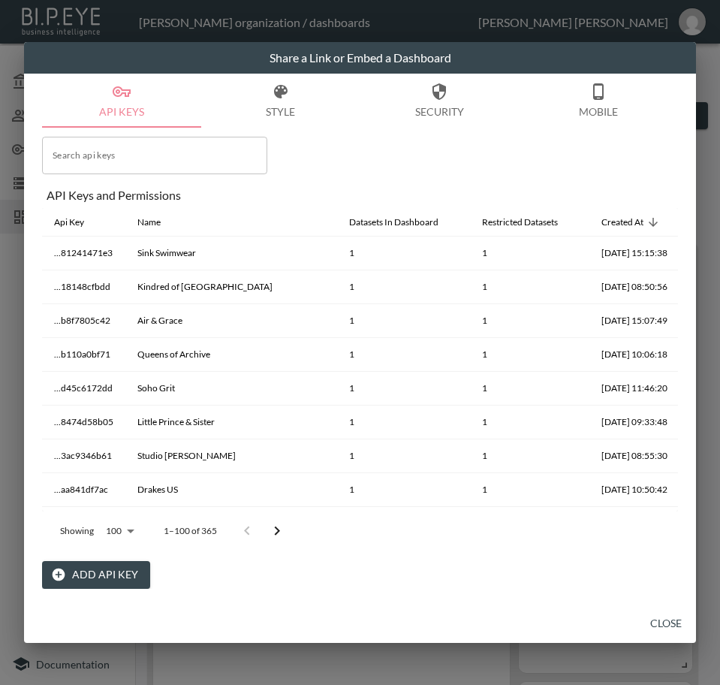
click at [80, 581] on button "Add API Key" at bounding box center [96, 575] width 108 height 28
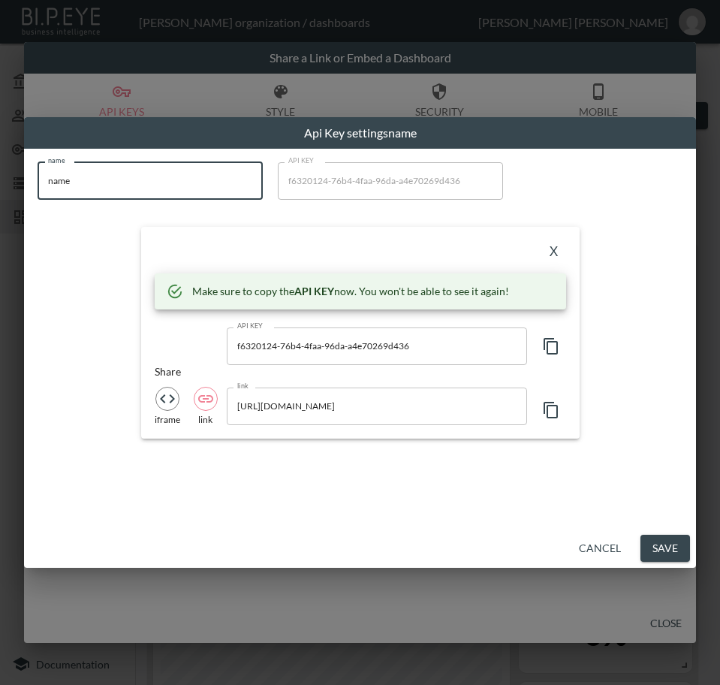
drag, startPoint x: 57, startPoint y: 178, endPoint x: -1, endPoint y: 179, distance: 57.8
click at [0, 179] on html "BI.P.EYE, Interactive Analytics Dashboards - app [PERSON_NAME] organization / d…" at bounding box center [360, 342] width 720 height 685
paste input "MattsSnowboards"
type input "MattsSnowboards"
click at [553, 350] on icon "button" at bounding box center [551, 346] width 18 height 18
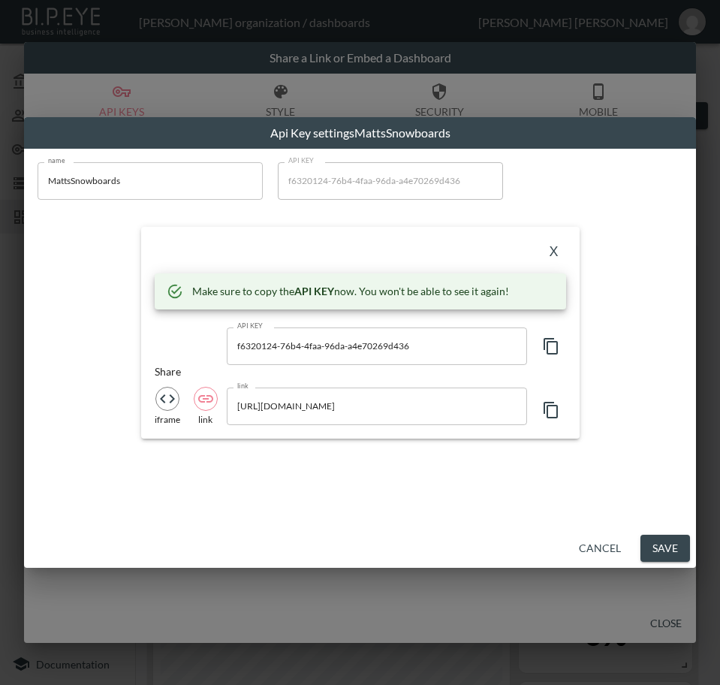
click at [557, 254] on button "X" at bounding box center [554, 252] width 24 height 24
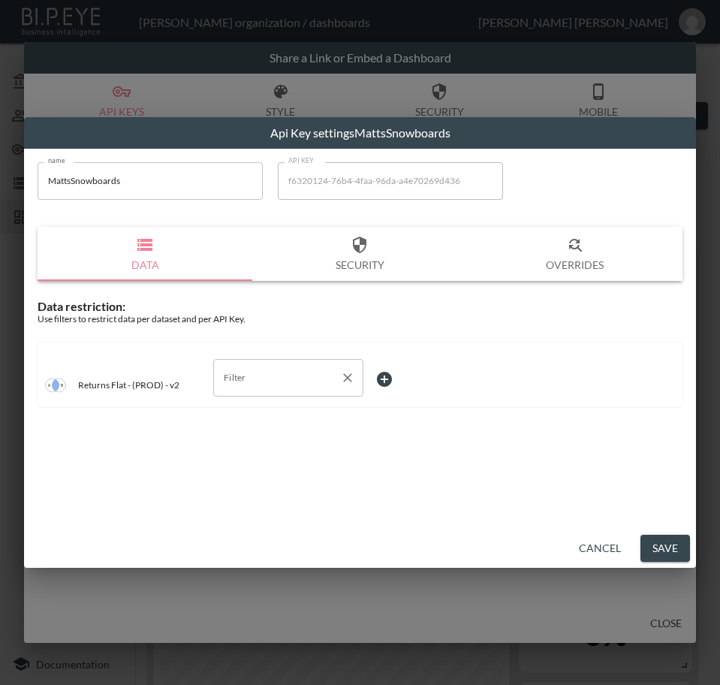
click at [274, 380] on input "Filter" at bounding box center [277, 378] width 114 height 24
click at [258, 452] on span "swap_id" at bounding box center [288, 459] width 126 height 14
type input "swap_id"
click at [413, 382] on body "BI.P.EYE, Interactive Analytics Dashboards - app [PERSON_NAME] organization / d…" at bounding box center [360, 342] width 720 height 685
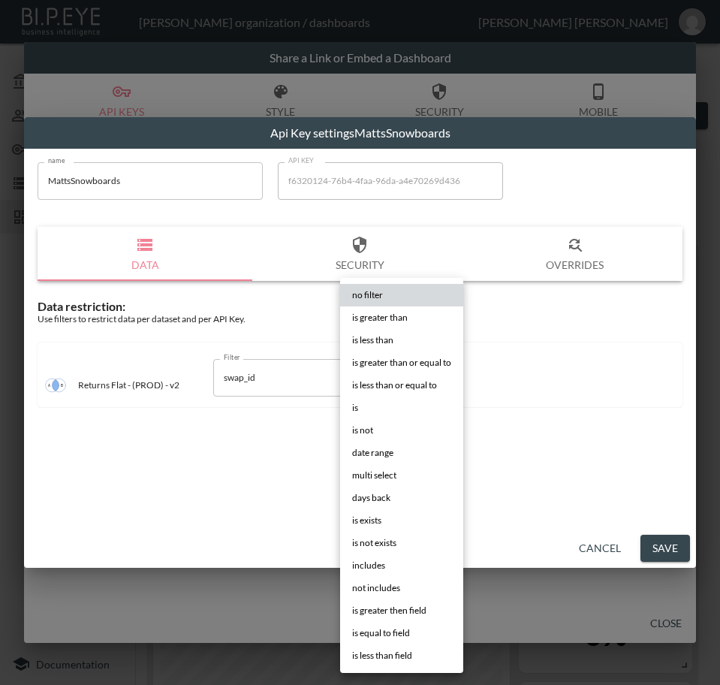
click at [400, 410] on li "is" at bounding box center [401, 408] width 123 height 23
type input "is"
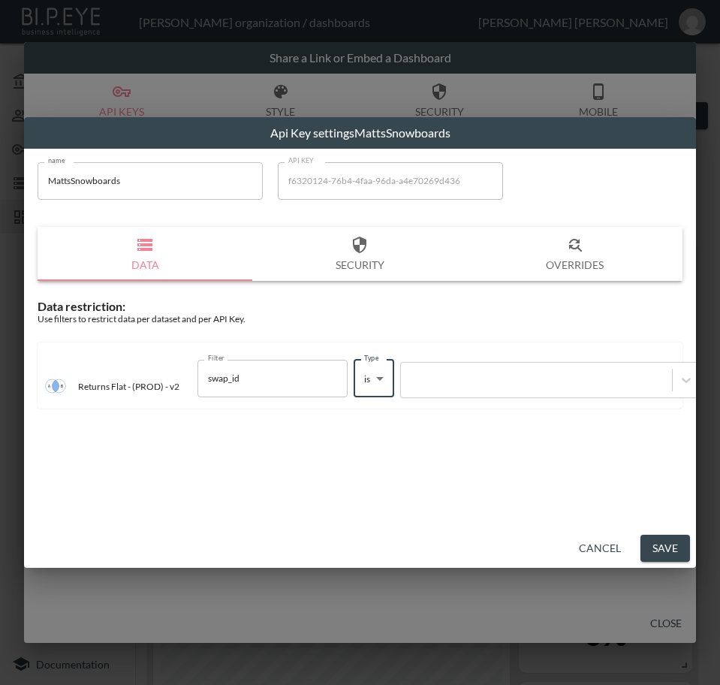
click at [508, 385] on div at bounding box center [537, 380] width 256 height 14
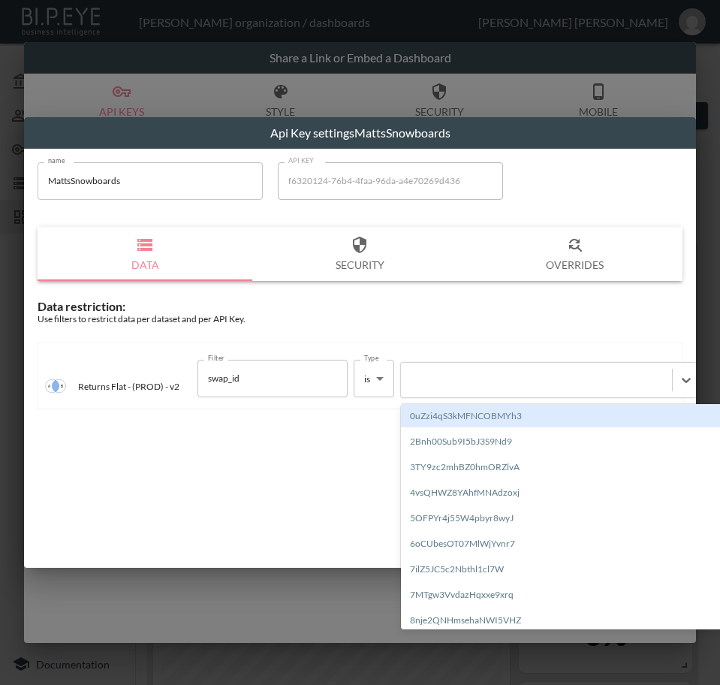
paste input "qUfAc241BODYXEmVIWAl"
type input "qUfAc241BODYXEmVIWAl"
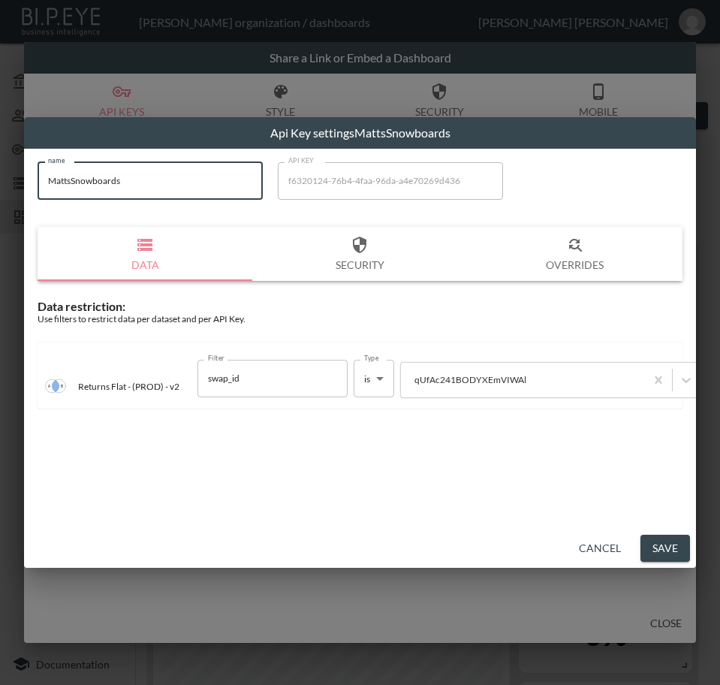
drag, startPoint x: 175, startPoint y: 183, endPoint x: 8, endPoint y: 171, distance: 167.2
click at [8, 171] on div "Api Key settings MattsSnowboards name MattsSnowboards name API KEY f6320124-76b…" at bounding box center [360, 342] width 720 height 685
click at [675, 548] on button "Save" at bounding box center [666, 549] width 50 height 28
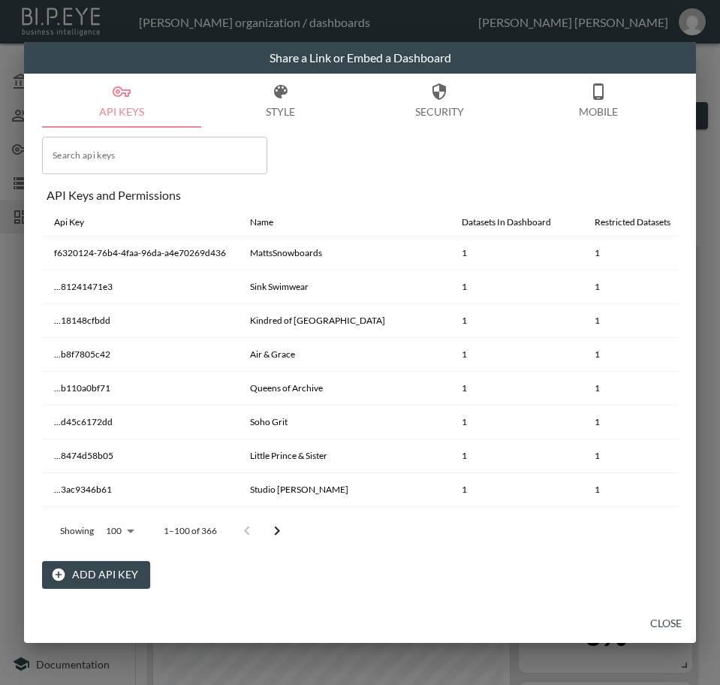
click at [655, 632] on button "Close" at bounding box center [666, 624] width 48 height 28
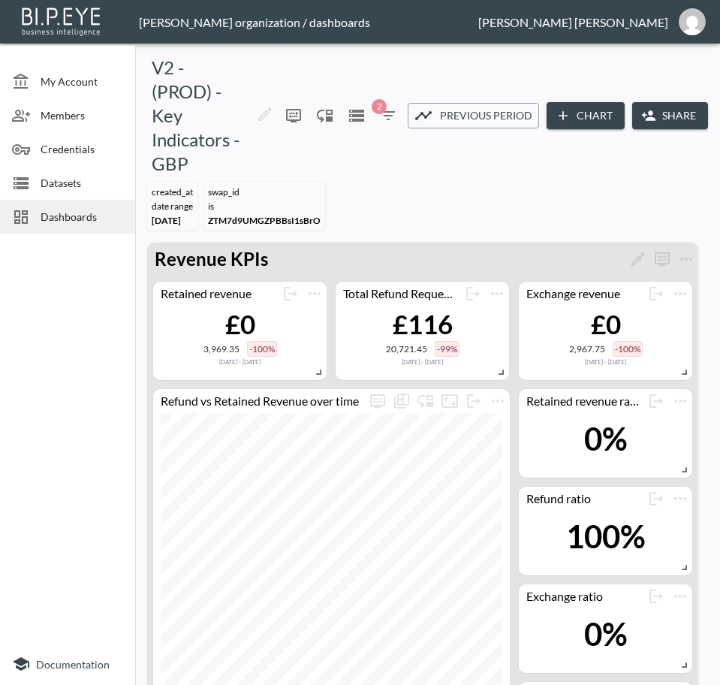
click at [93, 216] on span "Dashboards" at bounding box center [82, 217] width 83 height 16
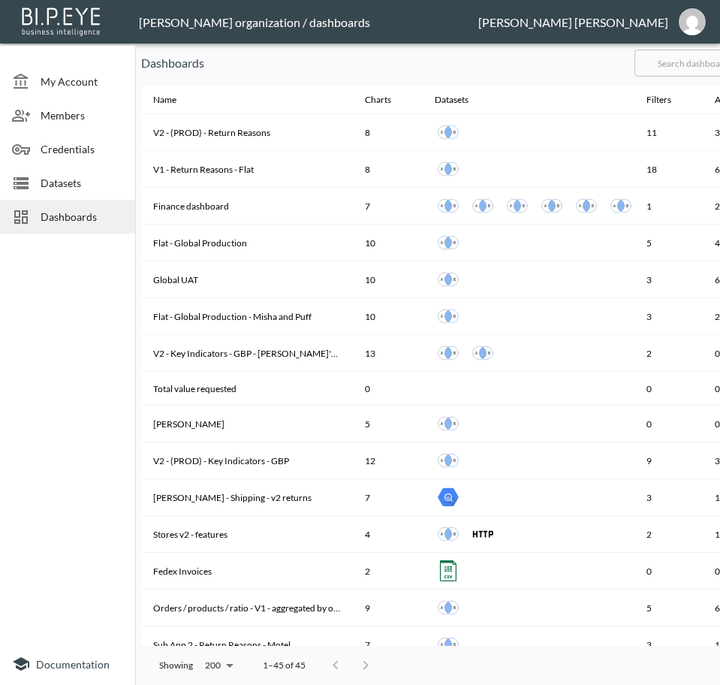
click at [688, 67] on input "text" at bounding box center [696, 63] width 122 height 38
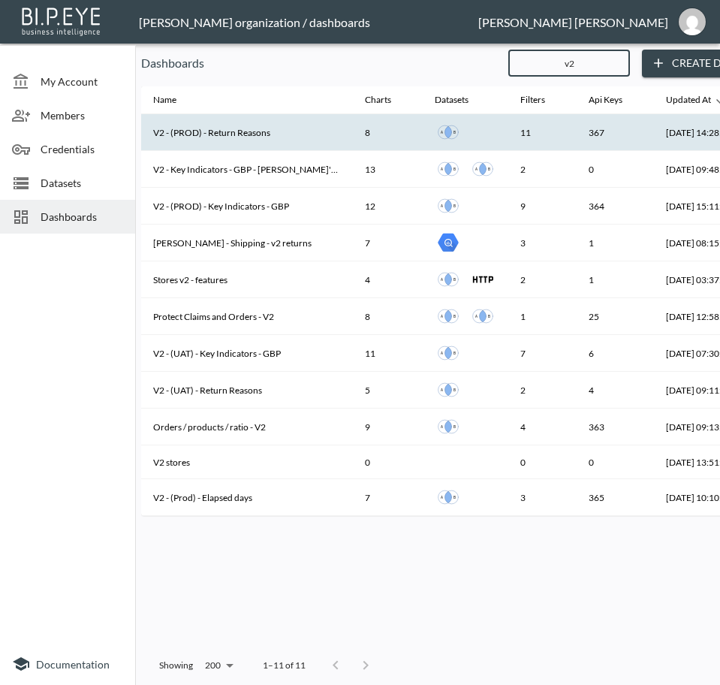
type input "v2"
click at [282, 138] on th "V2 - (PROD) - Return Reasons" at bounding box center [247, 132] width 212 height 37
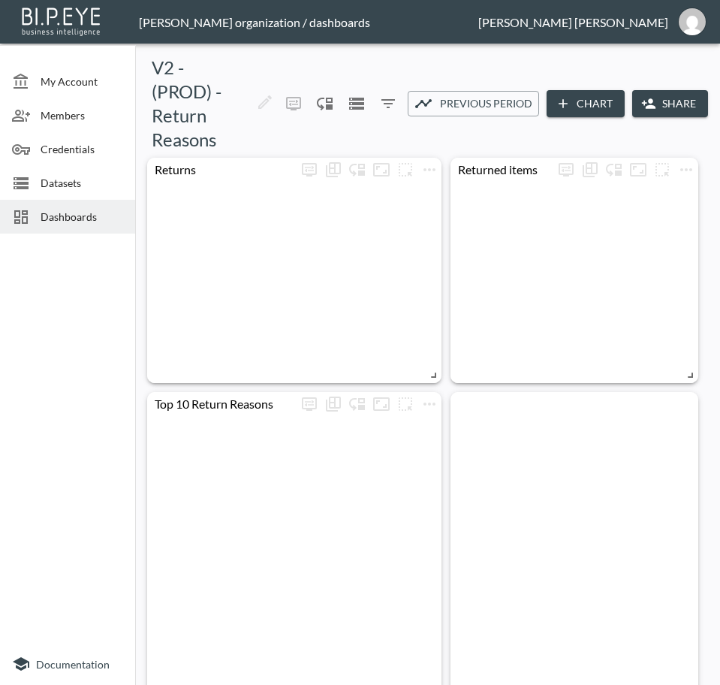
click at [650, 103] on icon "button" at bounding box center [648, 103] width 15 height 15
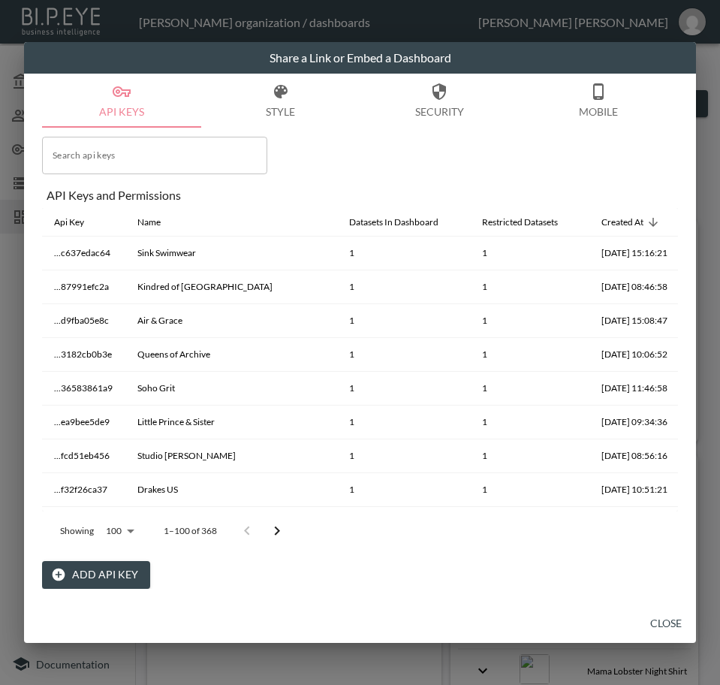
click at [113, 575] on button "Add API Key" at bounding box center [96, 575] width 108 height 28
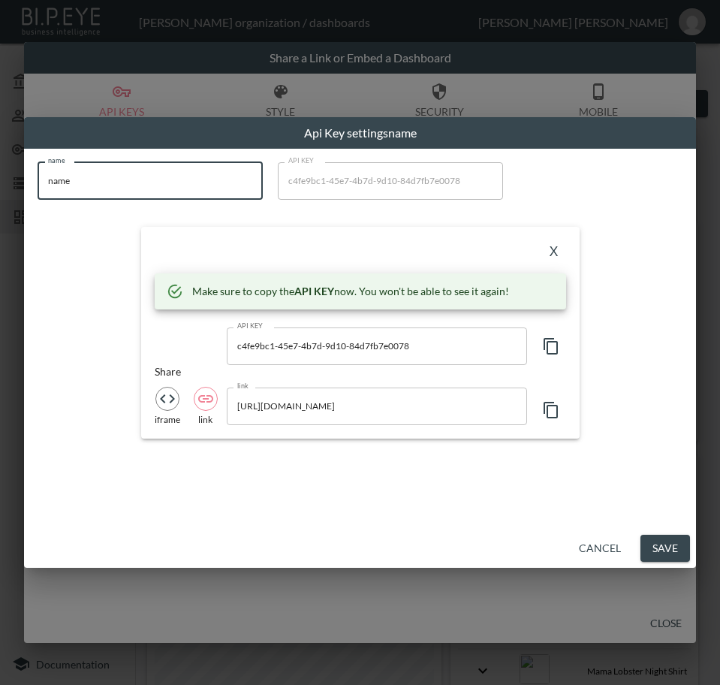
drag, startPoint x: 132, startPoint y: 170, endPoint x: -1, endPoint y: 171, distance: 132.9
click at [0, 171] on html "BI.P.EYE, Interactive Analytics Dashboards - app [PERSON_NAME] organization / d…" at bounding box center [360, 342] width 720 height 685
paste input "MattsSnowboards"
type input "MattsSnowboards"
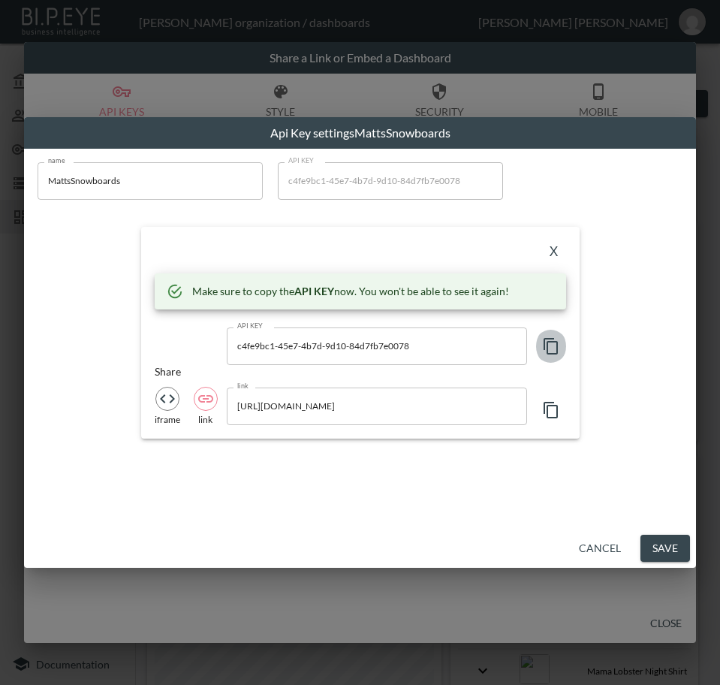
click at [551, 350] on icon "button" at bounding box center [551, 346] width 18 height 18
drag, startPoint x: 553, startPoint y: 246, endPoint x: 445, endPoint y: 297, distance: 119.3
click at [552, 246] on button "X" at bounding box center [554, 252] width 24 height 24
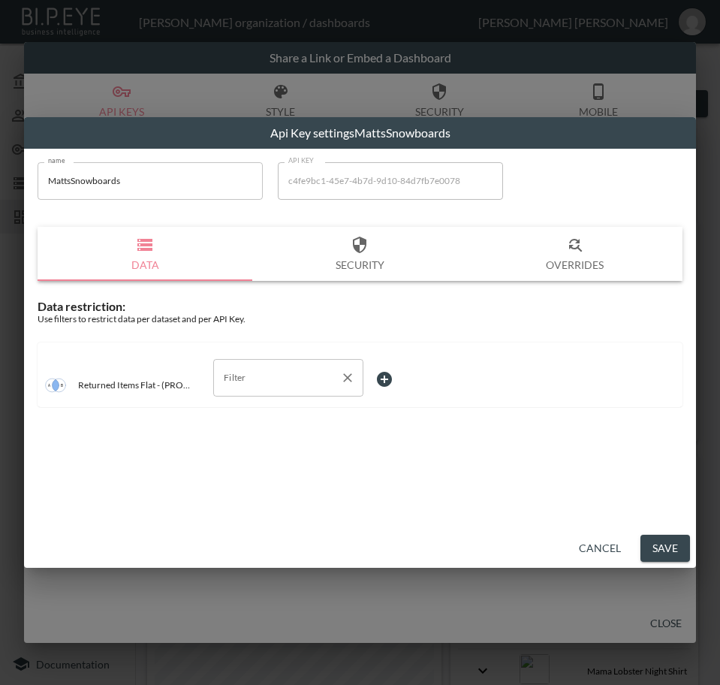
click at [263, 380] on input "Filter" at bounding box center [277, 378] width 114 height 24
click at [267, 478] on span "swap_id" at bounding box center [288, 482] width 126 height 14
type input "swap_id"
click at [392, 370] on body "BI.P.EYE, Interactive Analytics Dashboards - app [PERSON_NAME] organization / d…" at bounding box center [360, 342] width 720 height 685
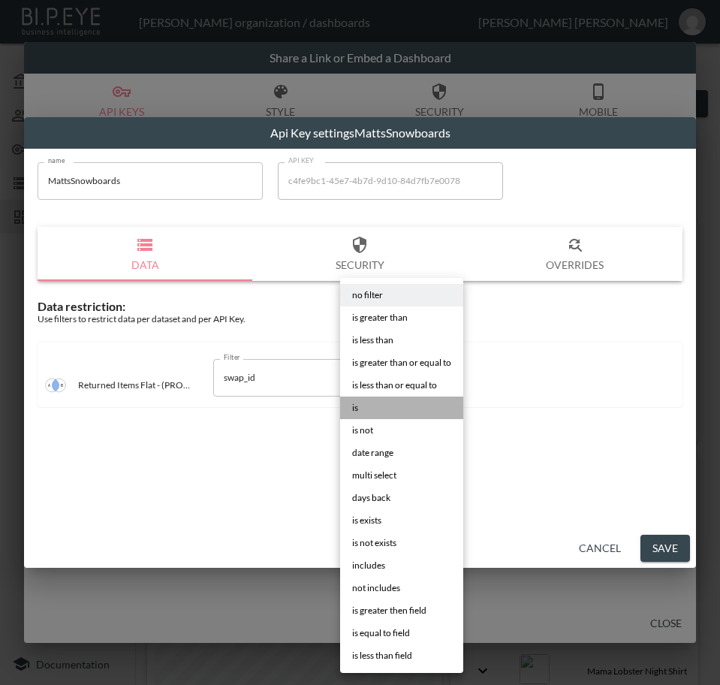
click at [391, 406] on li "is" at bounding box center [401, 408] width 123 height 23
type input "is"
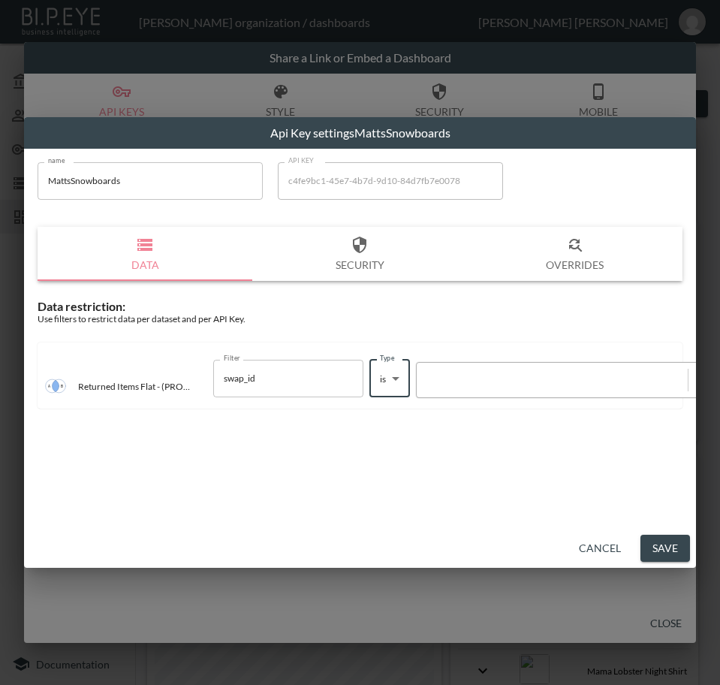
click at [466, 381] on div at bounding box center [552, 380] width 256 height 14
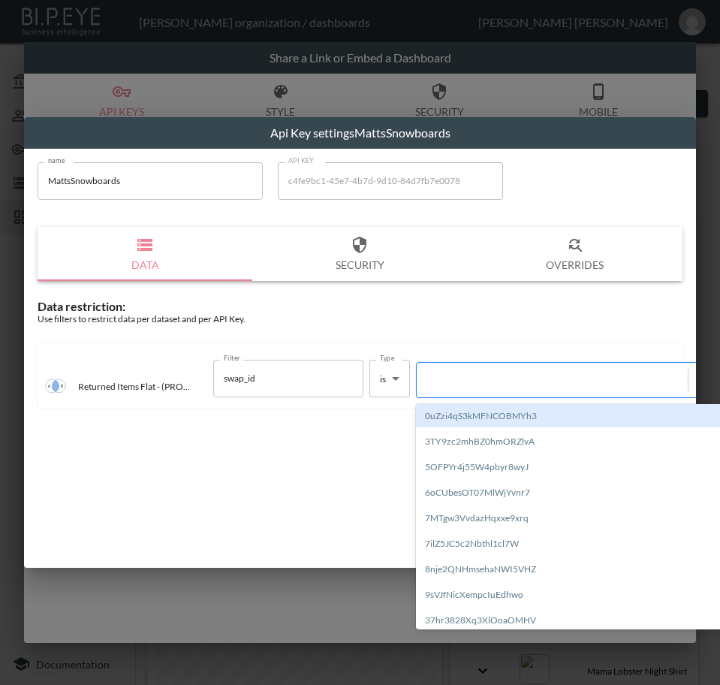
paste input "qUfAc241BODYXEmVIWAl"
type input "qUfAc241BODYXEmVIWAl"
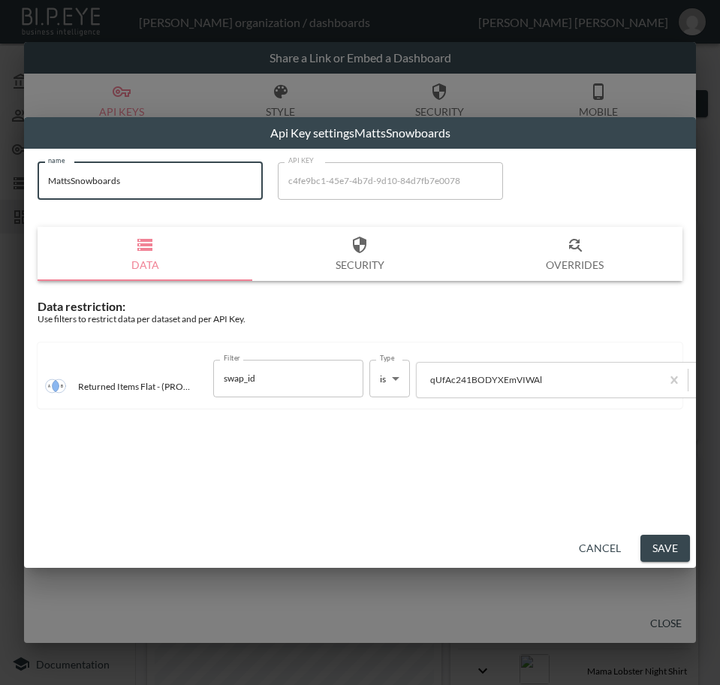
drag, startPoint x: 149, startPoint y: 170, endPoint x: 13, endPoint y: 184, distance: 137.4
click at [13, 184] on div "Api Key settings MattsSnowboards name MattsSnowboards name API KEY c4fe9bc1-45e…" at bounding box center [360, 342] width 720 height 685
click at [661, 543] on button "Save" at bounding box center [666, 549] width 50 height 28
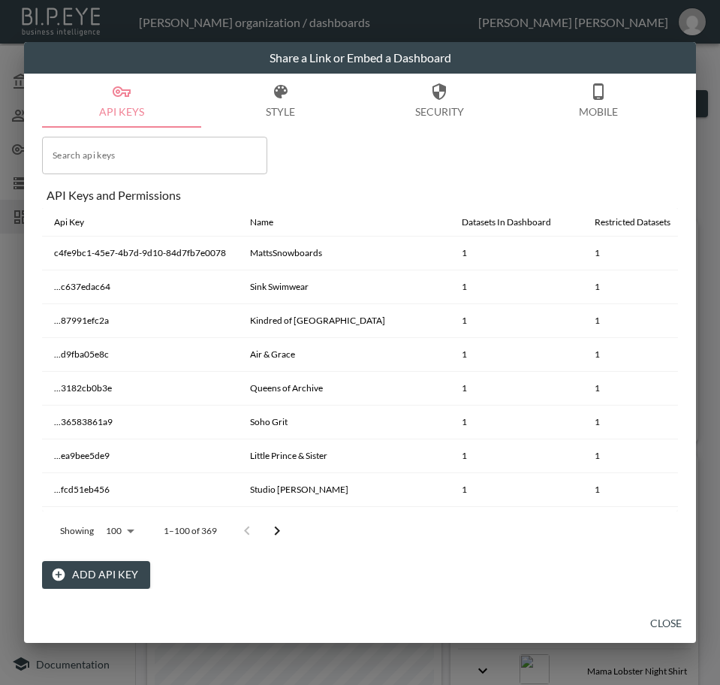
click at [676, 616] on button "Close" at bounding box center [666, 624] width 48 height 28
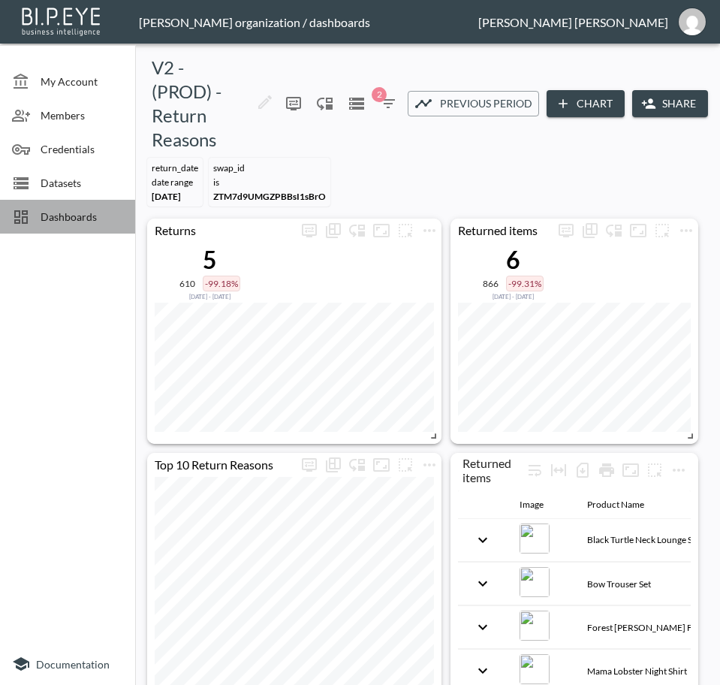
click at [92, 216] on span "Dashboards" at bounding box center [82, 217] width 83 height 16
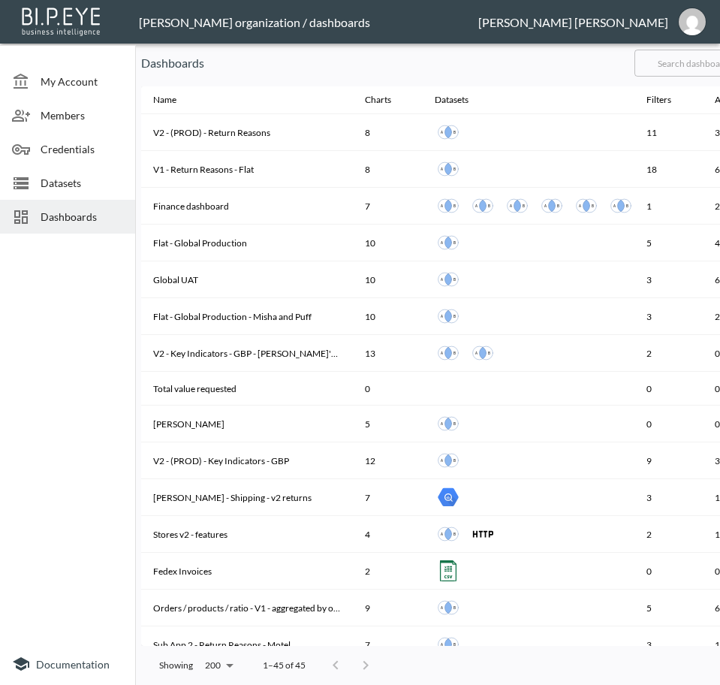
click at [693, 61] on input "text" at bounding box center [696, 63] width 122 height 38
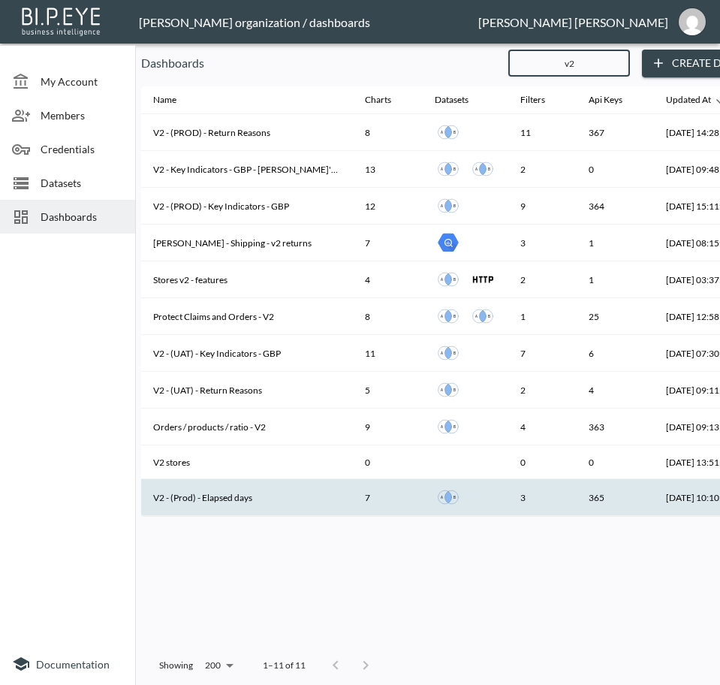
type input "v2"
click at [197, 502] on th "V2 - (Prod) - Elapsed days" at bounding box center [247, 497] width 212 height 37
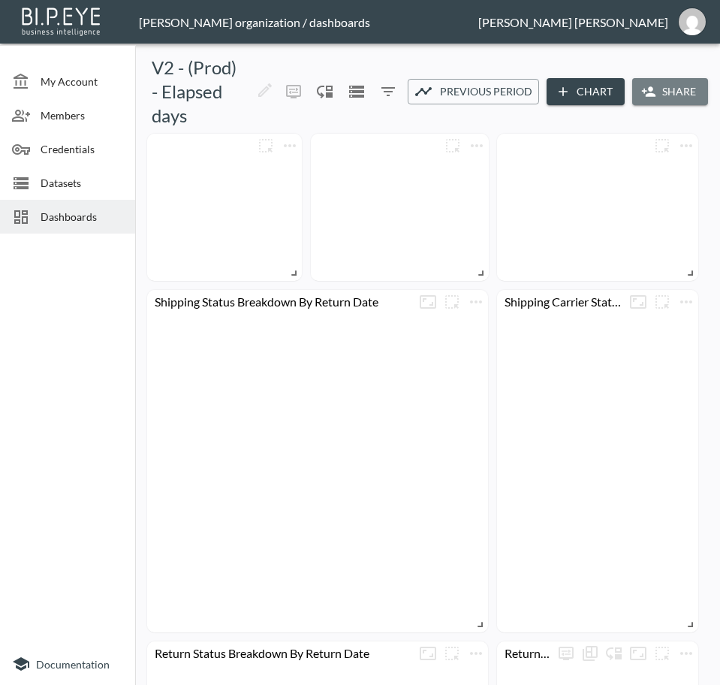
click at [665, 89] on button "Share" at bounding box center [670, 92] width 76 height 28
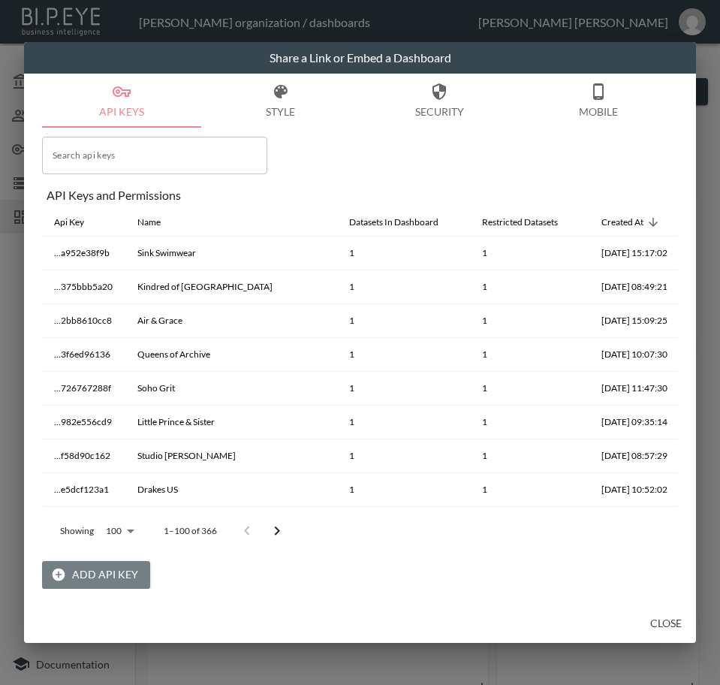
click at [111, 574] on button "Add API Key" at bounding box center [96, 575] width 108 height 28
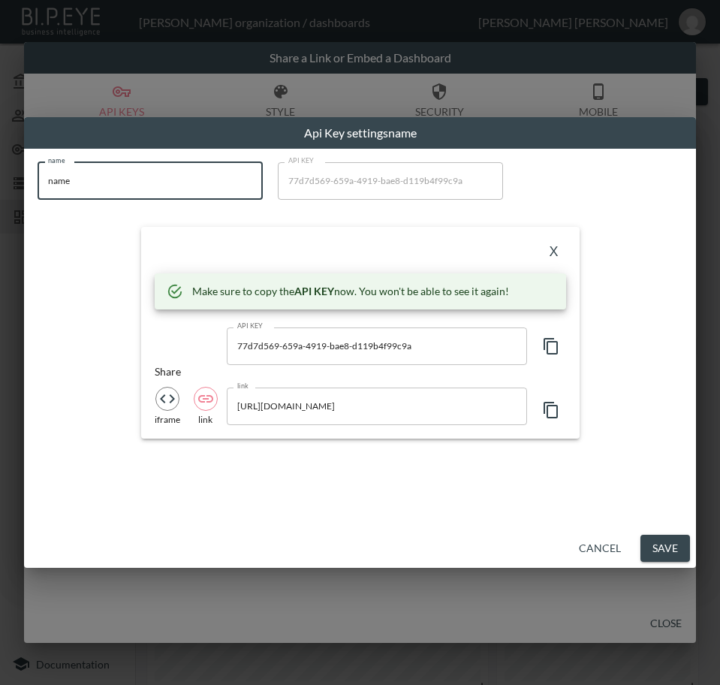
drag, startPoint x: 89, startPoint y: 189, endPoint x: -1, endPoint y: 194, distance: 89.5
click at [0, 194] on html "BI.P.EYE, Interactive Analytics Dashboards - app [PERSON_NAME] organization / d…" at bounding box center [360, 342] width 720 height 685
paste input "MattsSnowboards"
type input "MattsSnowboards"
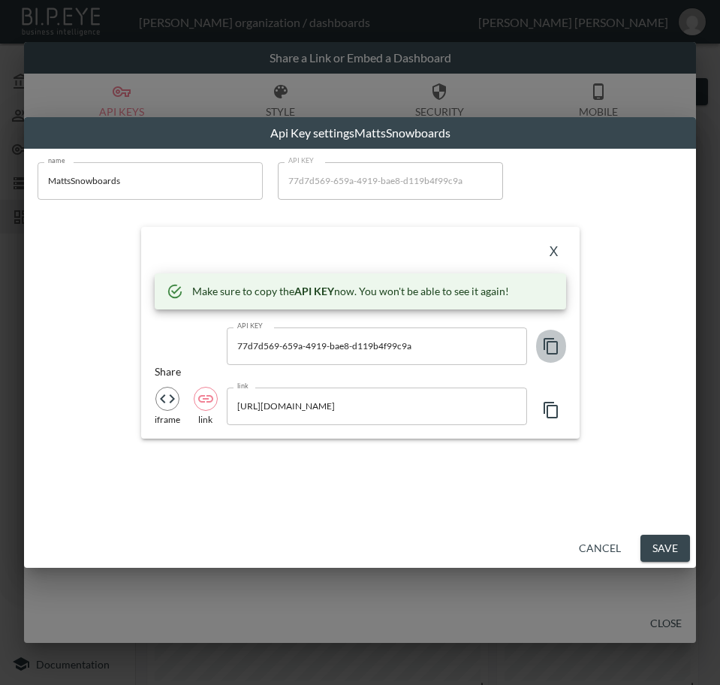
click at [548, 343] on icon "button" at bounding box center [551, 346] width 18 height 18
click at [554, 245] on button "X" at bounding box center [554, 252] width 24 height 24
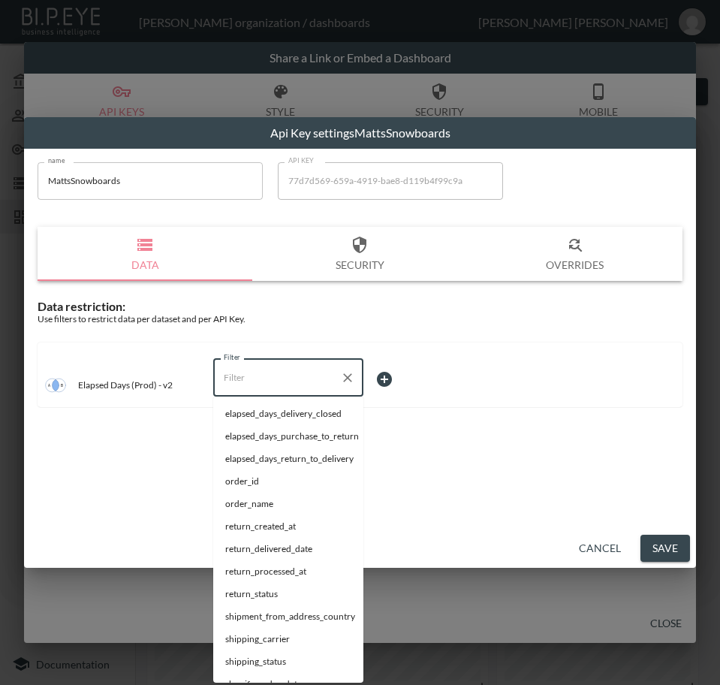
click at [284, 379] on input "Filter" at bounding box center [277, 378] width 114 height 24
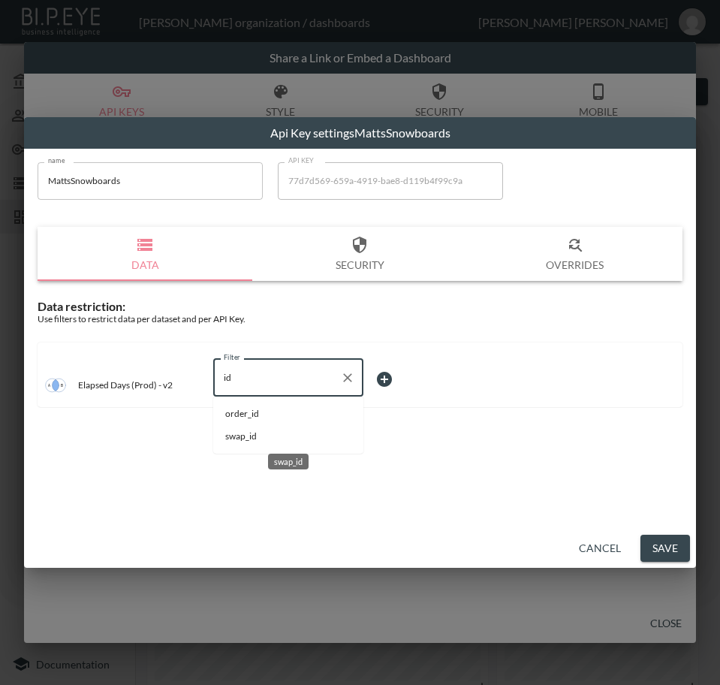
click at [267, 439] on span "swap_id" at bounding box center [288, 437] width 126 height 14
type input "swap_id"
click at [414, 384] on body "BI.P.EYE, Interactive Analytics Dashboards - app [PERSON_NAME] organization / d…" at bounding box center [360, 342] width 720 height 685
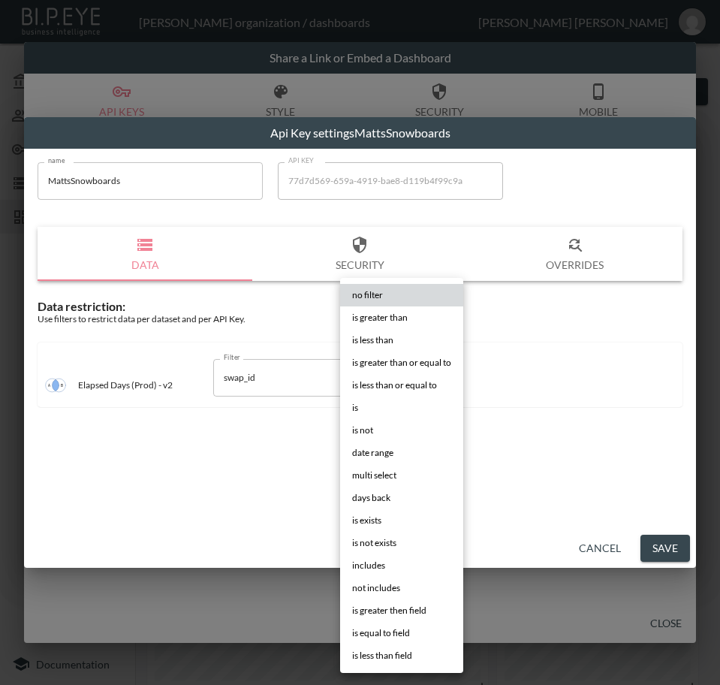
click at [376, 409] on li "is" at bounding box center [401, 408] width 123 height 23
type input "is"
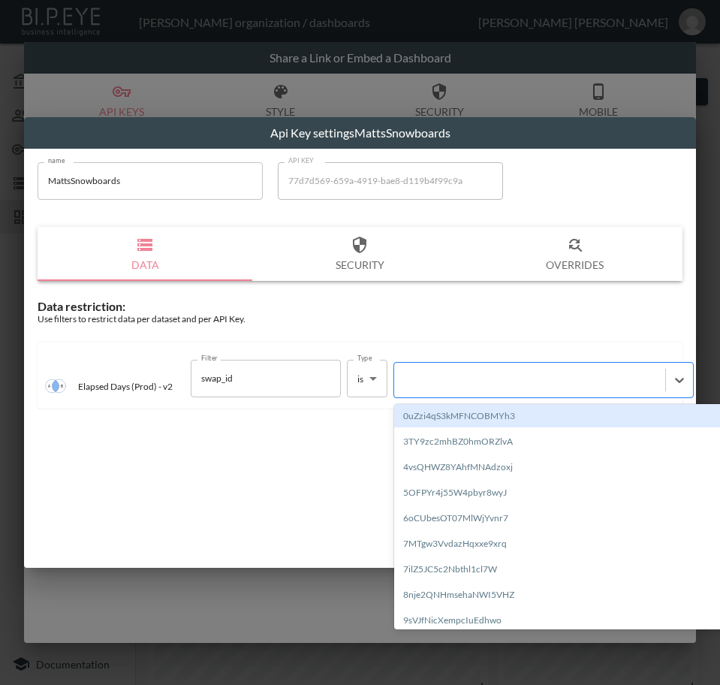
click at [490, 371] on div at bounding box center [529, 380] width 271 height 20
paste input "qUfAc241BODYXEmVIWAl"
type input "qUfAc241BODYXEmVIWAl"
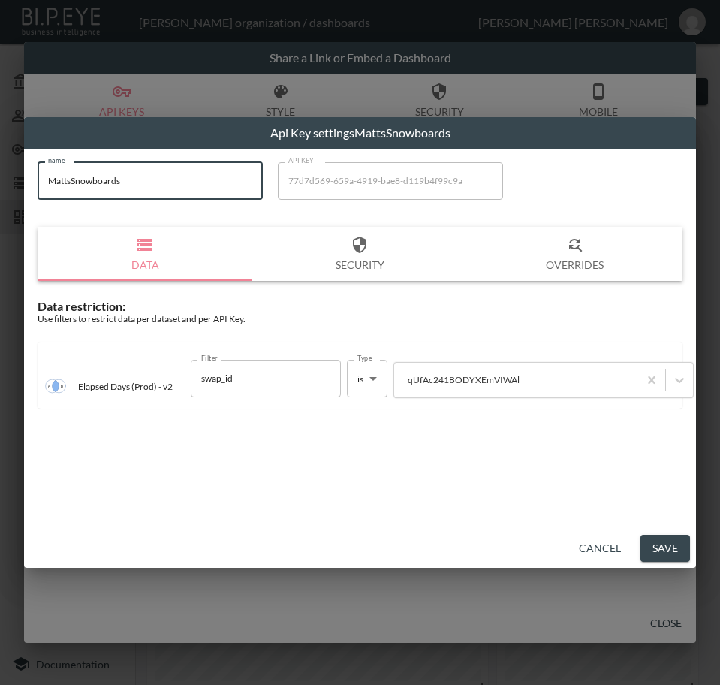
drag, startPoint x: 110, startPoint y: 182, endPoint x: -1, endPoint y: 180, distance: 110.4
click at [0, 180] on html "BI.P.EYE, Interactive Analytics Dashboards - app [PERSON_NAME] organization / d…" at bounding box center [360, 342] width 720 height 685
click at [658, 552] on button "Save" at bounding box center [666, 549] width 50 height 28
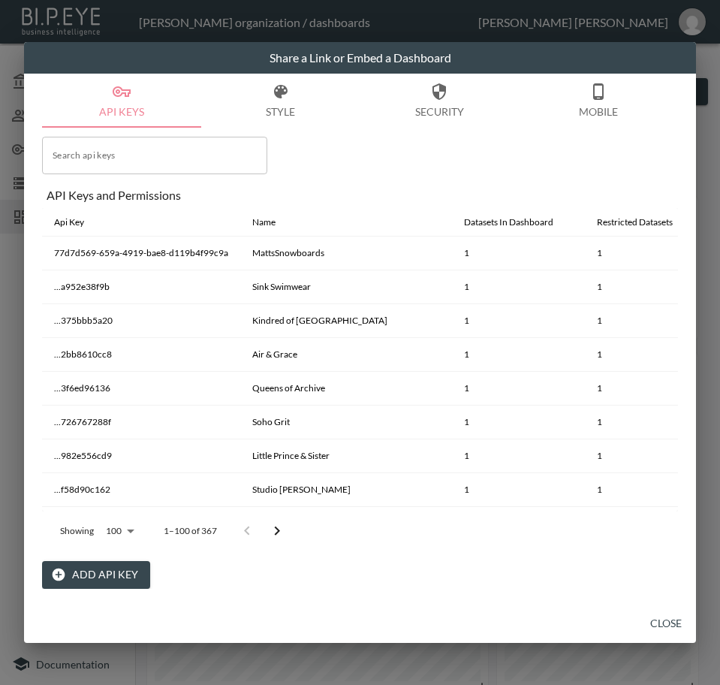
click at [665, 623] on button "Close" at bounding box center [666, 624] width 48 height 28
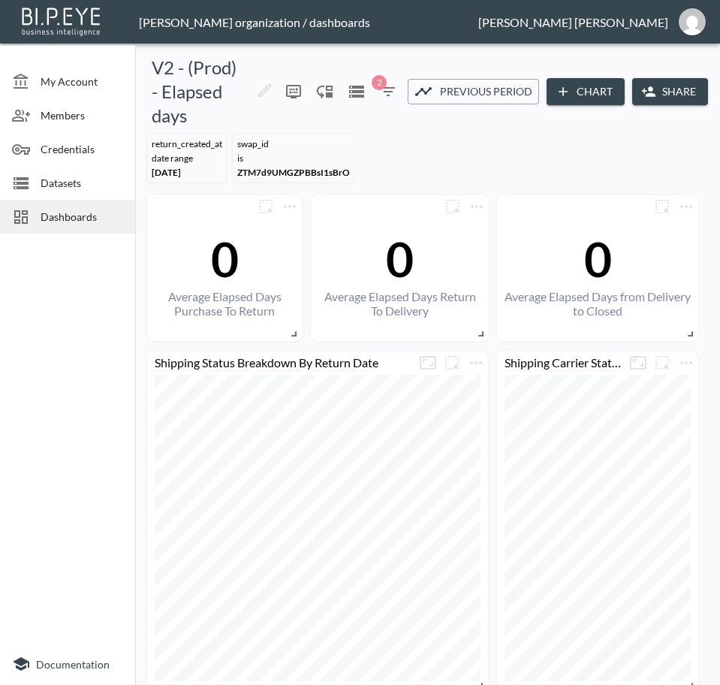
click at [56, 222] on span "Dashboards" at bounding box center [82, 217] width 83 height 16
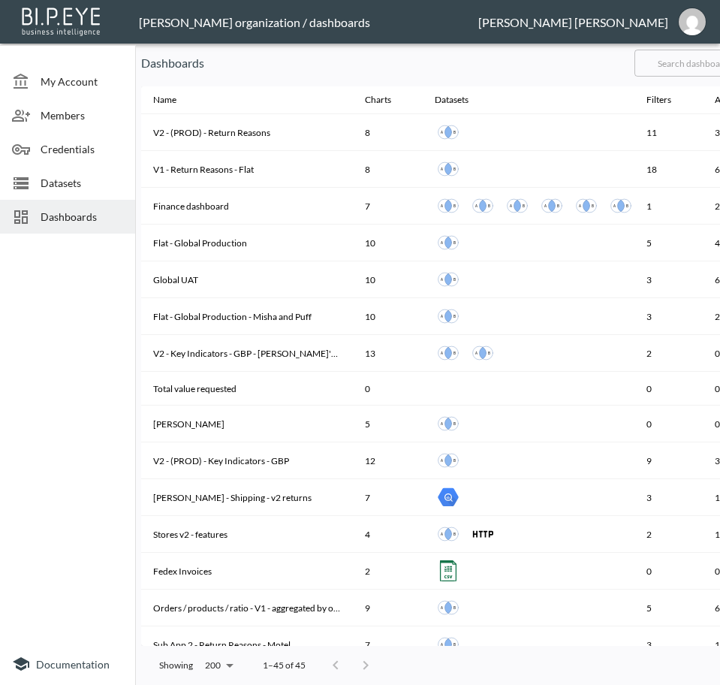
click at [693, 65] on input "text" at bounding box center [696, 63] width 122 height 38
click at [698, 65] on input "text" at bounding box center [696, 63] width 122 height 38
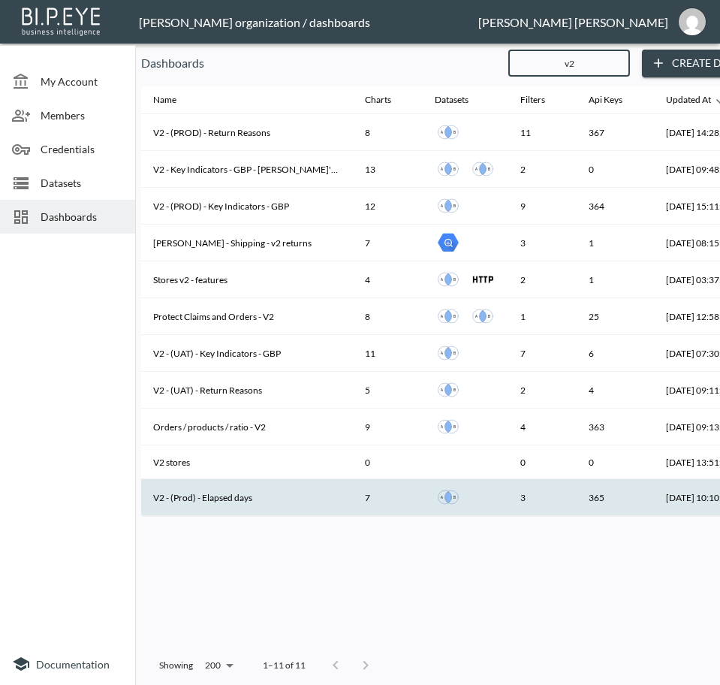
type input "v2"
click at [259, 498] on th "V2 - (Prod) - Elapsed days" at bounding box center [247, 497] width 212 height 37
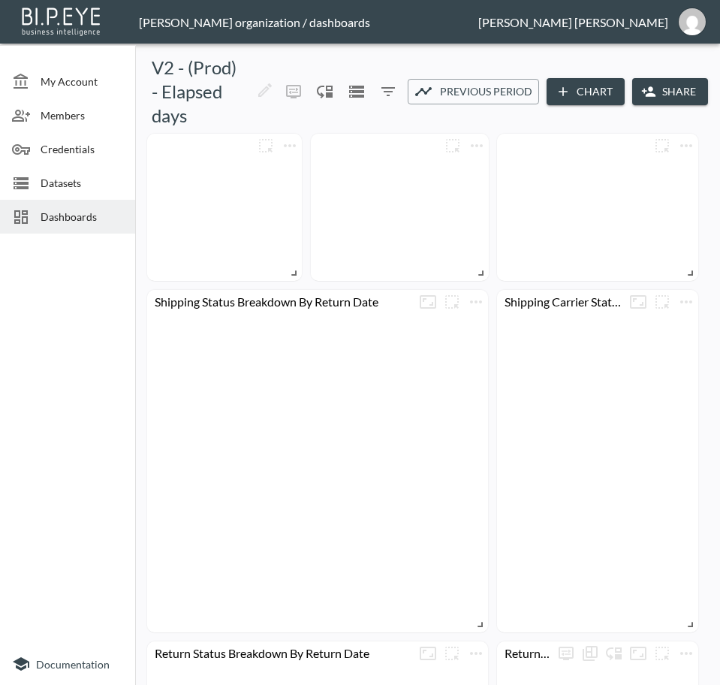
click at [663, 97] on button "Share" at bounding box center [670, 92] width 76 height 28
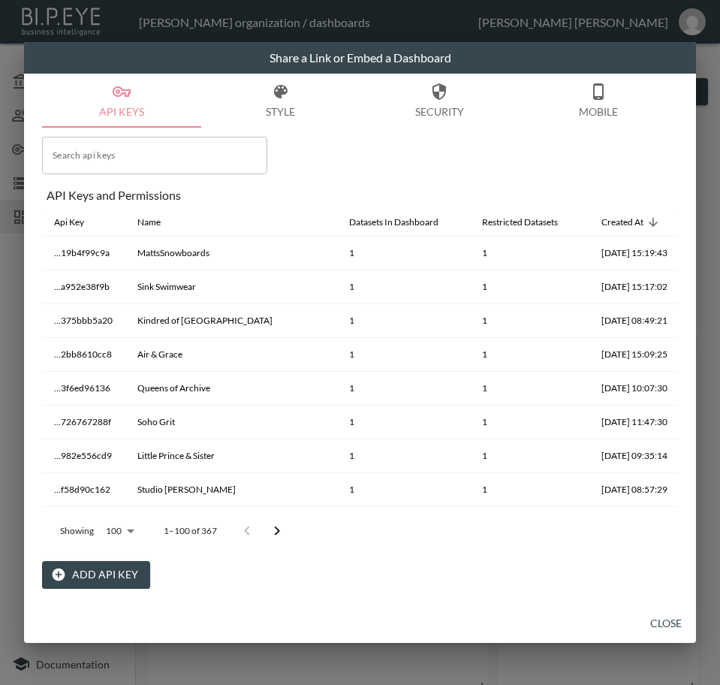
click at [76, 578] on button "Add API Key" at bounding box center [96, 575] width 108 height 28
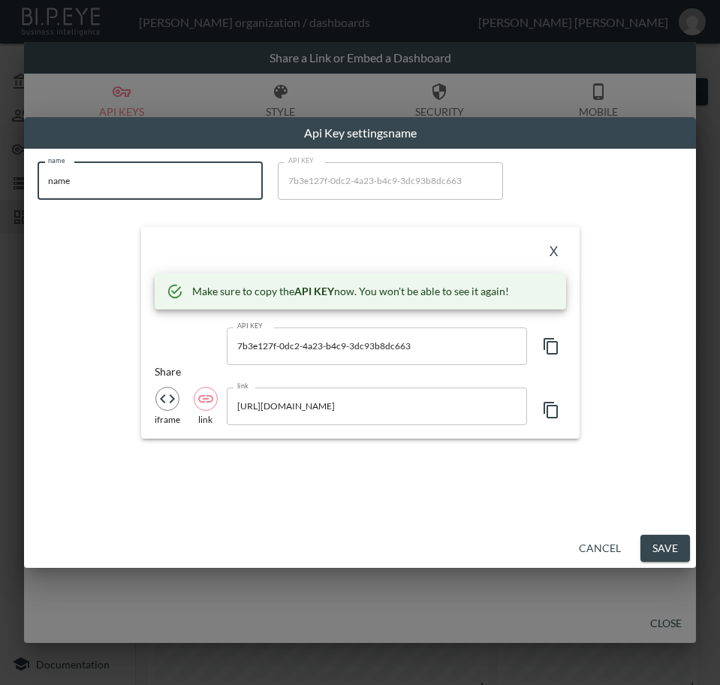
drag, startPoint x: 99, startPoint y: 177, endPoint x: -1, endPoint y: 183, distance: 100.1
click at [0, 183] on html "BI.P.EYE, Interactive Analytics Dashboards - app [PERSON_NAME] organization / d…" at bounding box center [360, 342] width 720 height 685
paste input "MattsSnowboards"
type input "MattsSnowboards"
click at [546, 343] on icon "button" at bounding box center [551, 346] width 18 height 18
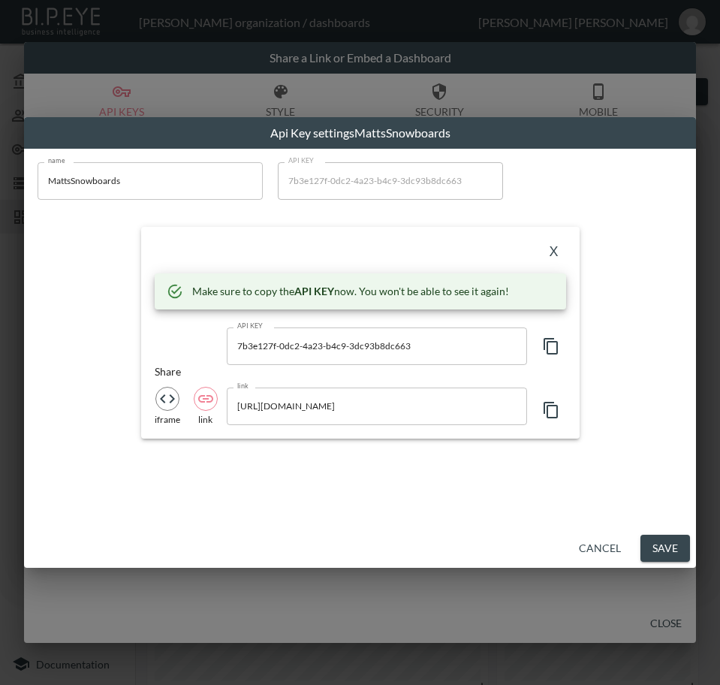
click at [544, 333] on button "button" at bounding box center [551, 346] width 30 height 38
click at [554, 249] on button "X" at bounding box center [554, 252] width 24 height 24
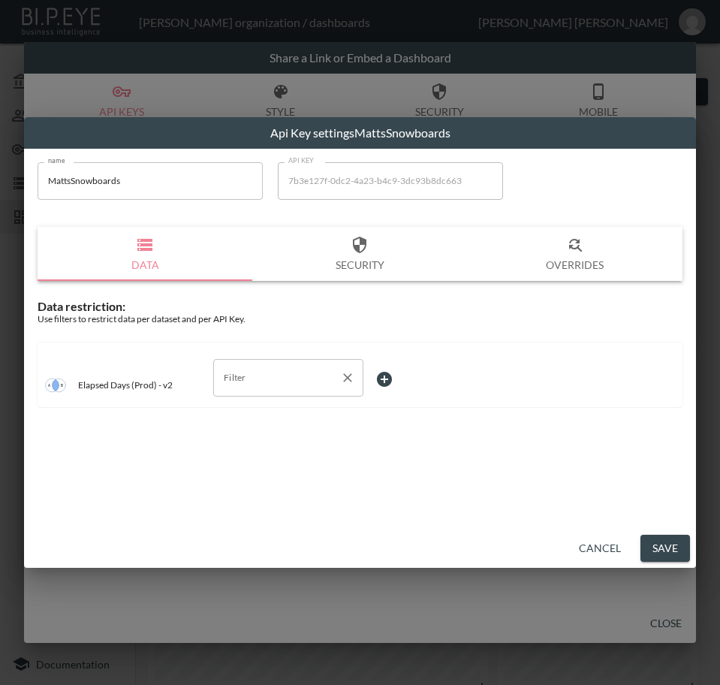
click at [267, 385] on input "Filter" at bounding box center [277, 378] width 114 height 24
click at [258, 430] on span "swap_id" at bounding box center [288, 437] width 126 height 14
type input "swap_id"
click at [419, 379] on body "BI.P.EYE, Interactive Analytics Dashboards - app [PERSON_NAME] organization / d…" at bounding box center [360, 342] width 720 height 685
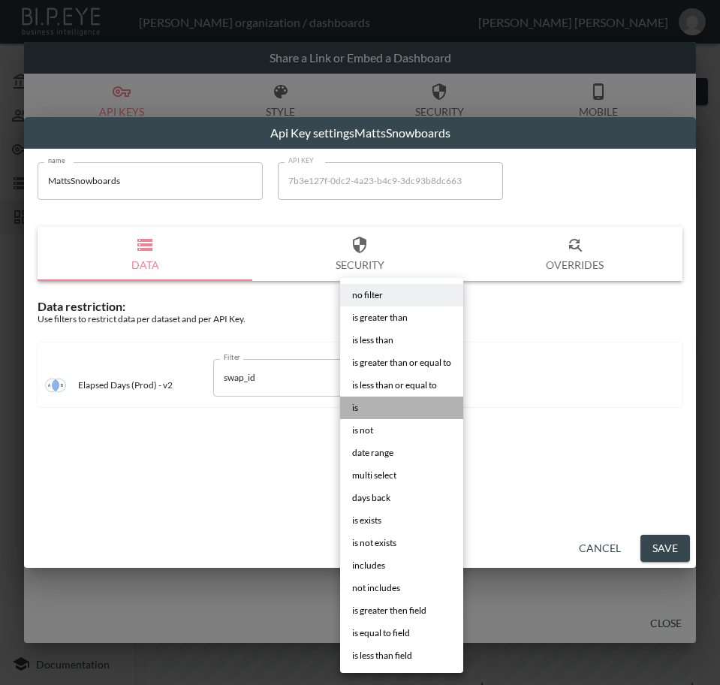
click at [399, 407] on li "is" at bounding box center [401, 408] width 123 height 23
type input "is"
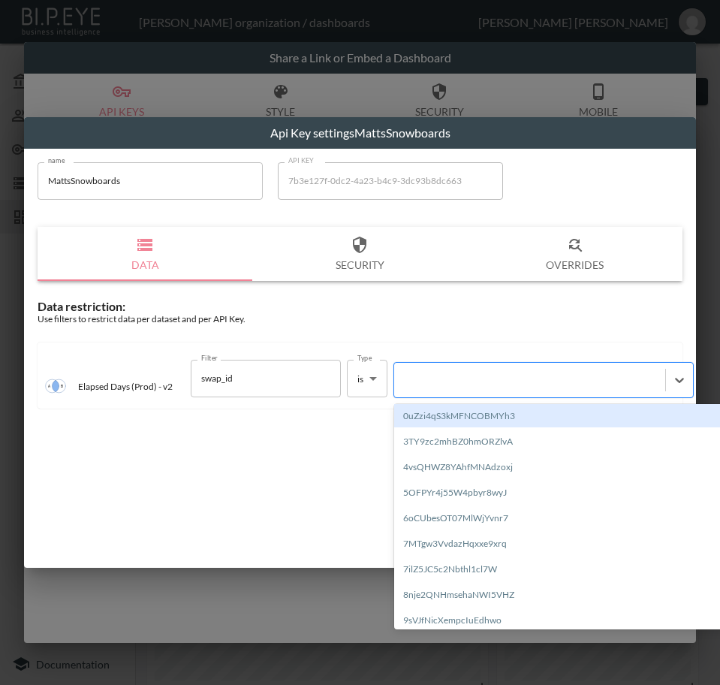
click at [509, 382] on div at bounding box center [530, 380] width 256 height 14
paste input "qUfAc241BODYXEmVIWAl"
type input "qUfAc241BODYXEmVIWAl"
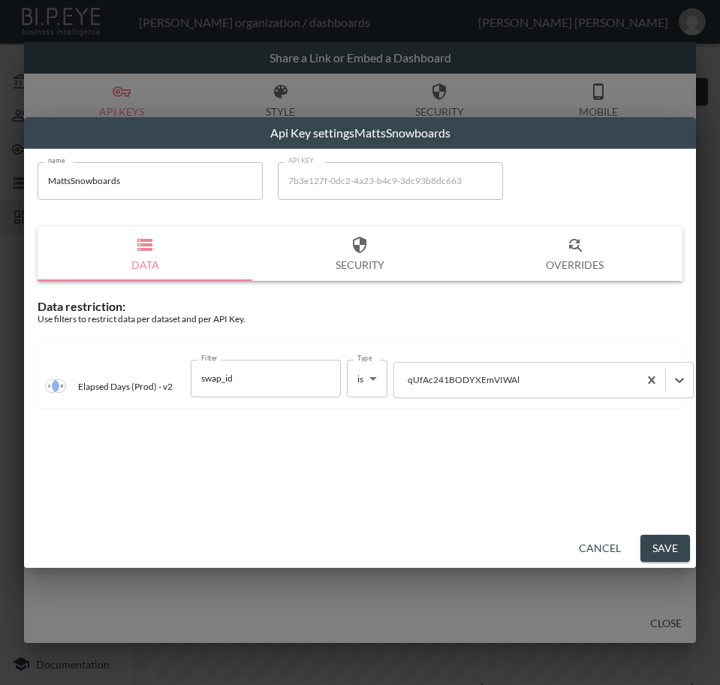
click at [673, 539] on button "Save" at bounding box center [666, 549] width 50 height 28
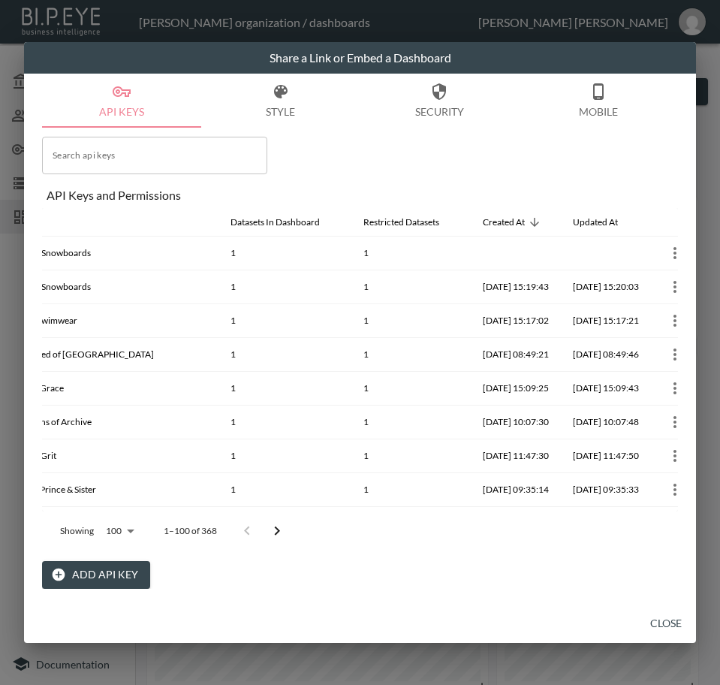
scroll to position [0, 250]
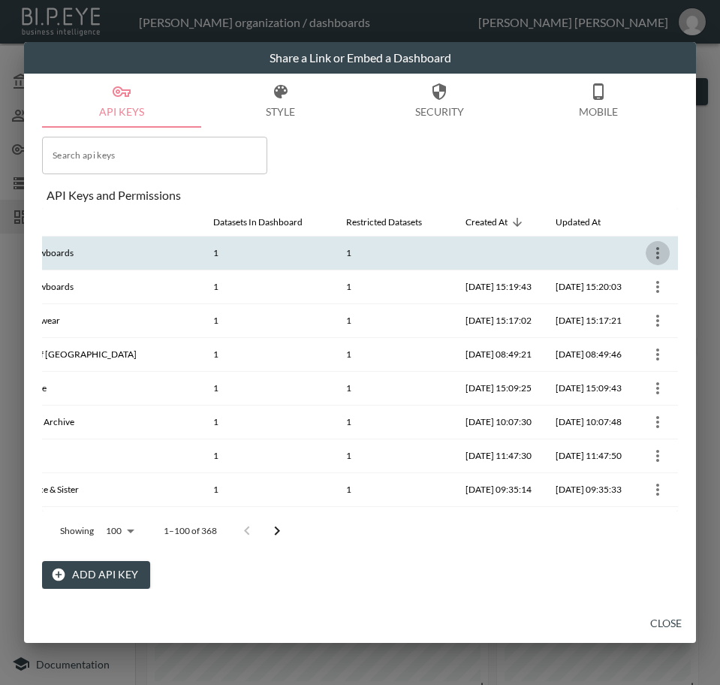
click at [656, 257] on icon "more" at bounding box center [657, 253] width 3 height 12
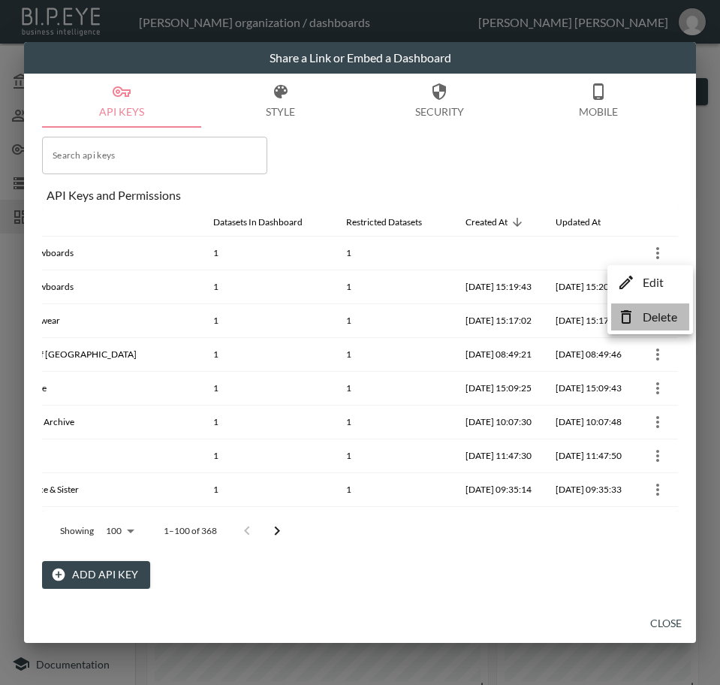
click at [653, 314] on p "Delete" at bounding box center [660, 317] width 35 height 18
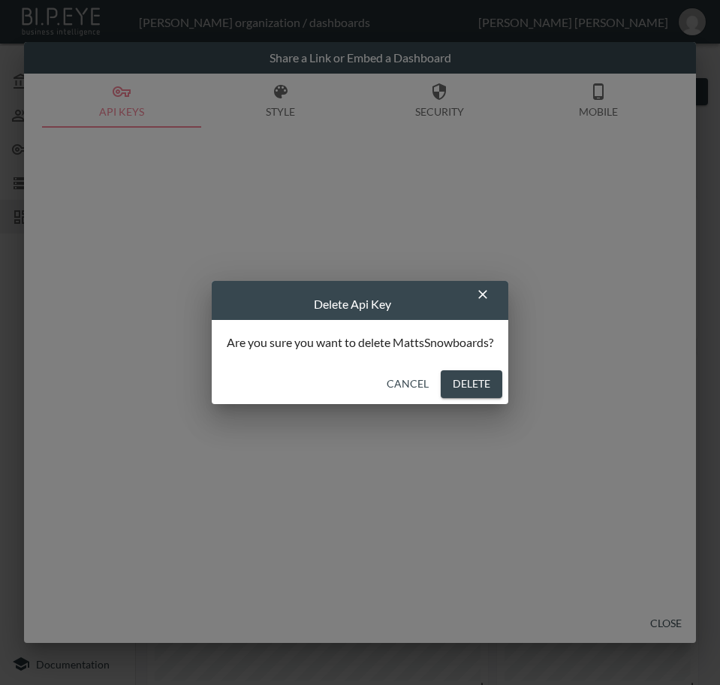
click at [494, 388] on button "Delete" at bounding box center [472, 384] width 62 height 28
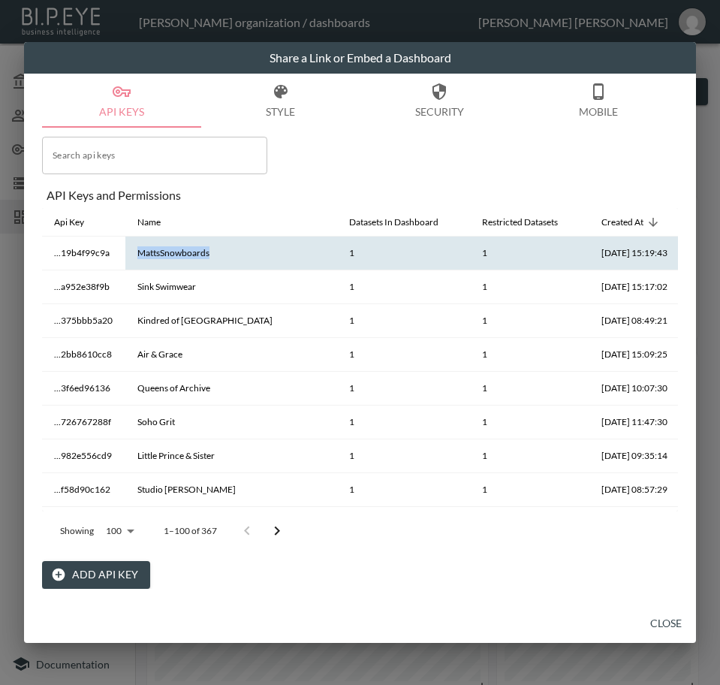
drag, startPoint x: 225, startPoint y: 252, endPoint x: 124, endPoint y: 241, distance: 101.2
click at [125, 241] on th "MattsSnowboards" at bounding box center [231, 254] width 212 height 34
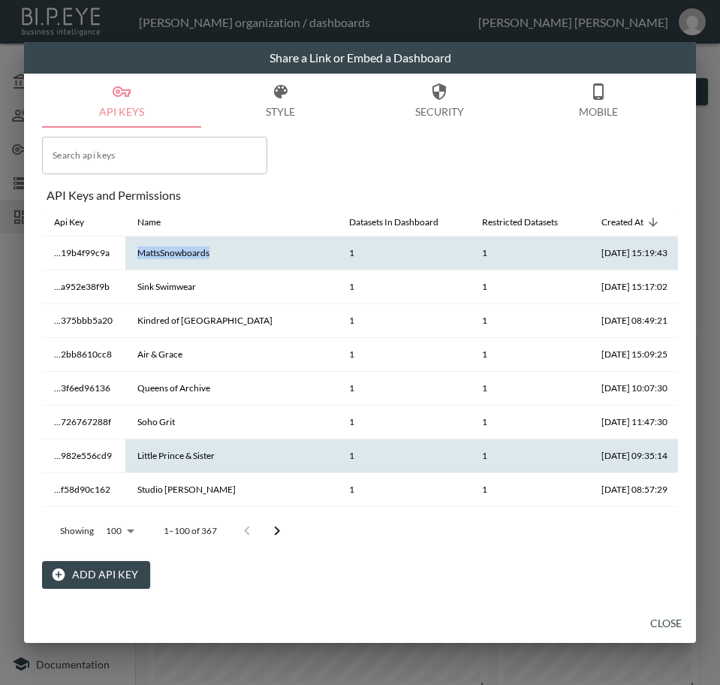
copy th "MattsSnowboards"
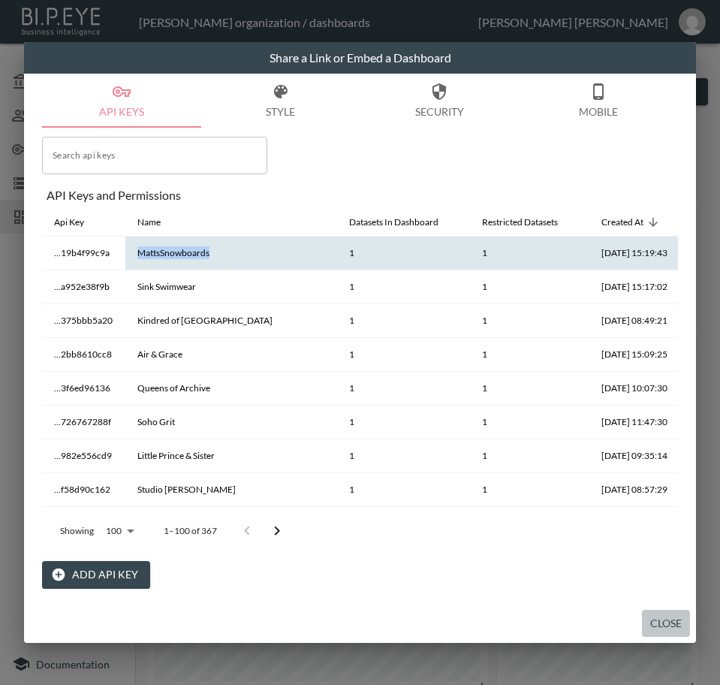
click at [655, 619] on button "Close" at bounding box center [666, 624] width 48 height 28
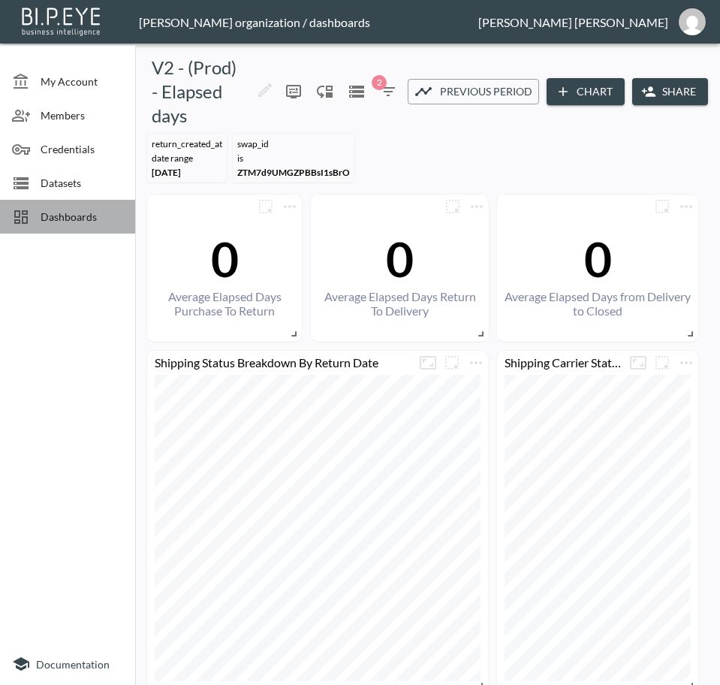
click at [62, 201] on div "Dashboards" at bounding box center [67, 217] width 135 height 34
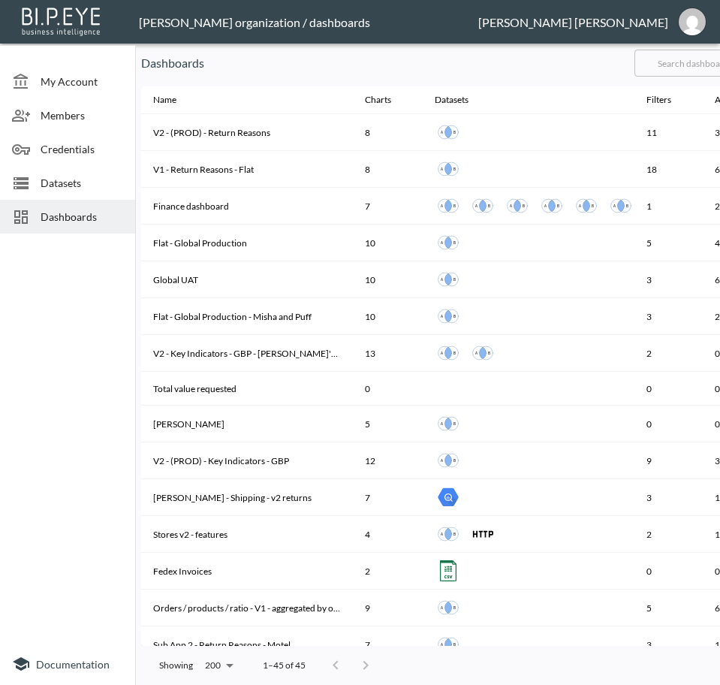
click at [695, 61] on input "text" at bounding box center [696, 63] width 122 height 38
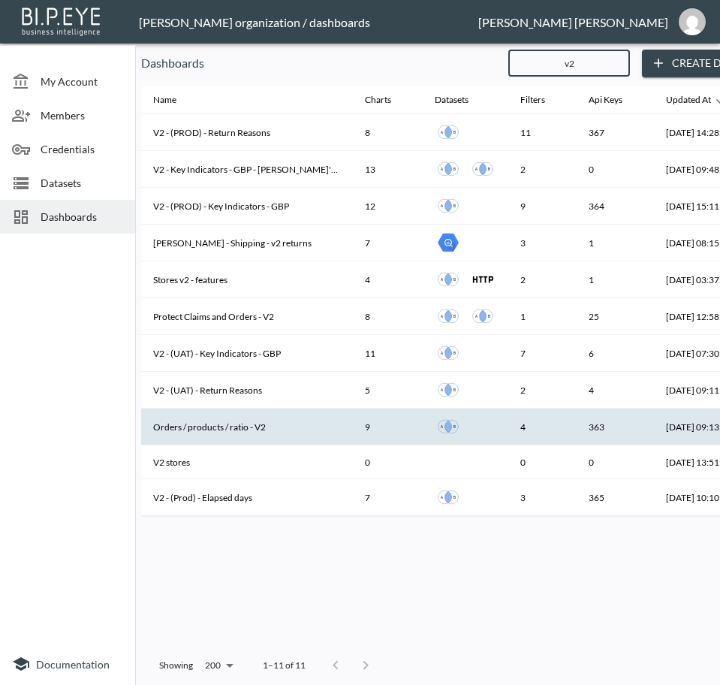
type input "v2"
click at [249, 427] on th "Orders / products / ratio - V2" at bounding box center [247, 427] width 212 height 37
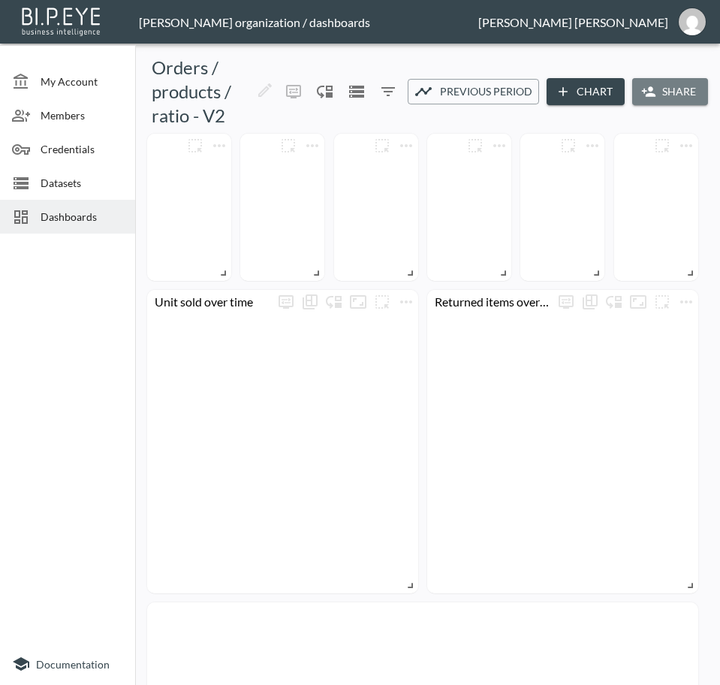
click at [677, 86] on button "Share" at bounding box center [670, 92] width 76 height 28
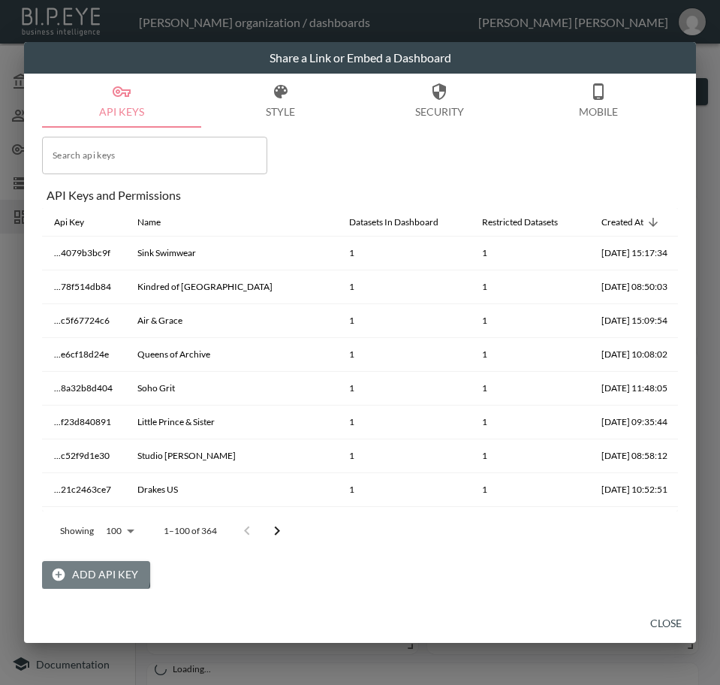
click at [92, 572] on button "Add API Key" at bounding box center [96, 575] width 108 height 28
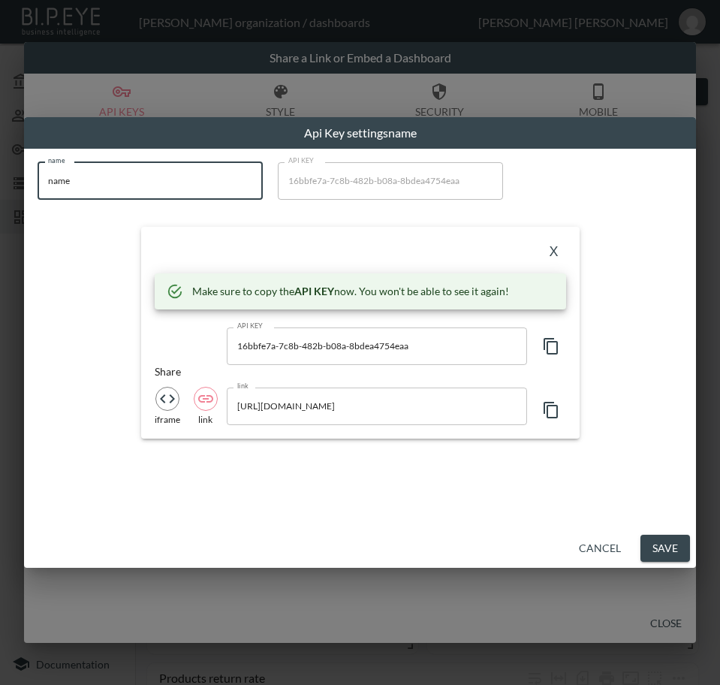
drag, startPoint x: 153, startPoint y: 182, endPoint x: -1, endPoint y: 177, distance: 154.0
click at [0, 177] on html "BI.P.EYE, Interactive Analytics Dashboards - app [PERSON_NAME] organization / d…" at bounding box center [360, 342] width 720 height 685
paste input "MattsSnowboards"
type input "MattsSnowboards"
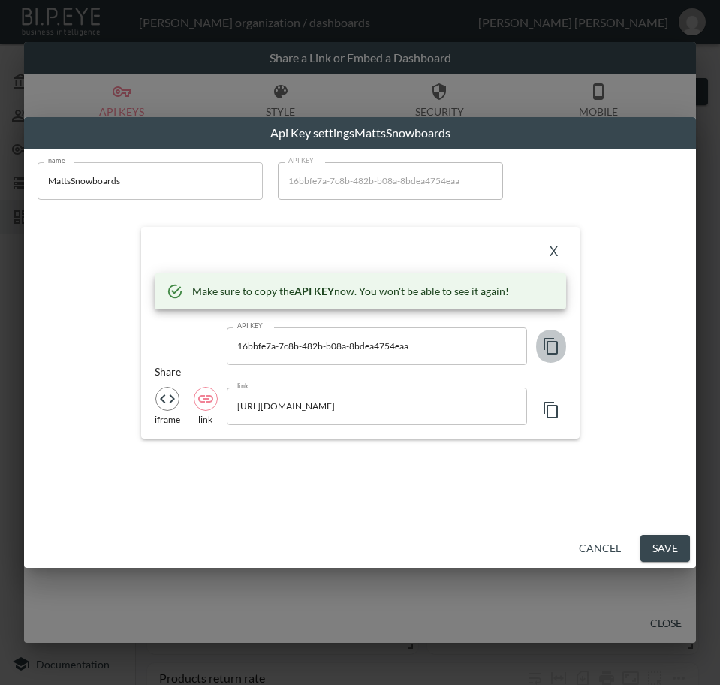
click at [552, 342] on icon "button" at bounding box center [551, 346] width 18 height 18
click at [560, 250] on button "X" at bounding box center [554, 252] width 24 height 24
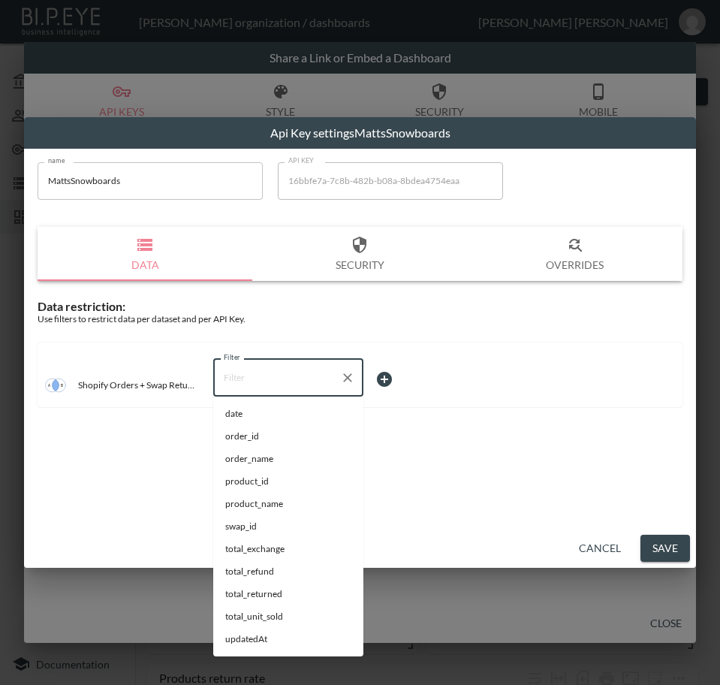
click at [272, 373] on input "Filter" at bounding box center [277, 378] width 114 height 24
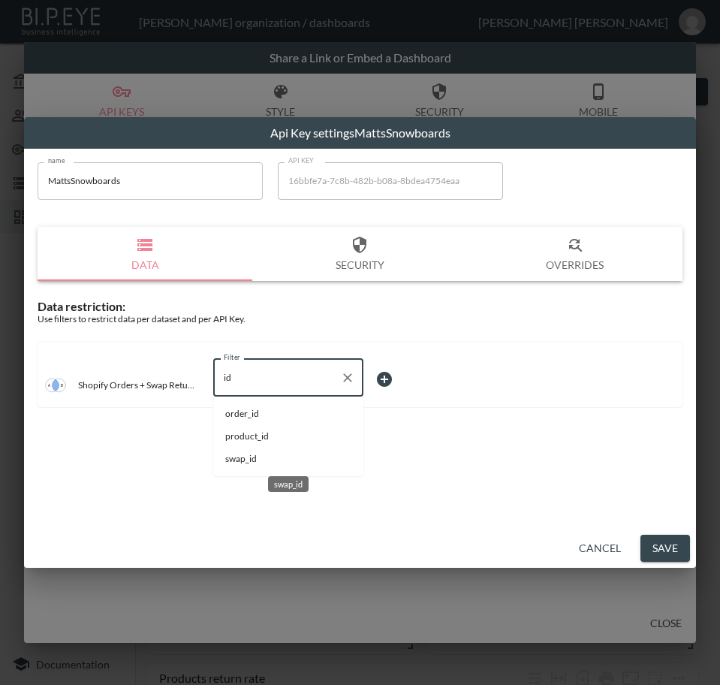
click at [253, 459] on span "swap_id" at bounding box center [288, 459] width 126 height 14
type input "swap_id"
click at [400, 375] on body "BI.P.EYE, Interactive Analytics Dashboards - app [PERSON_NAME] organization / d…" at bounding box center [360, 342] width 720 height 685
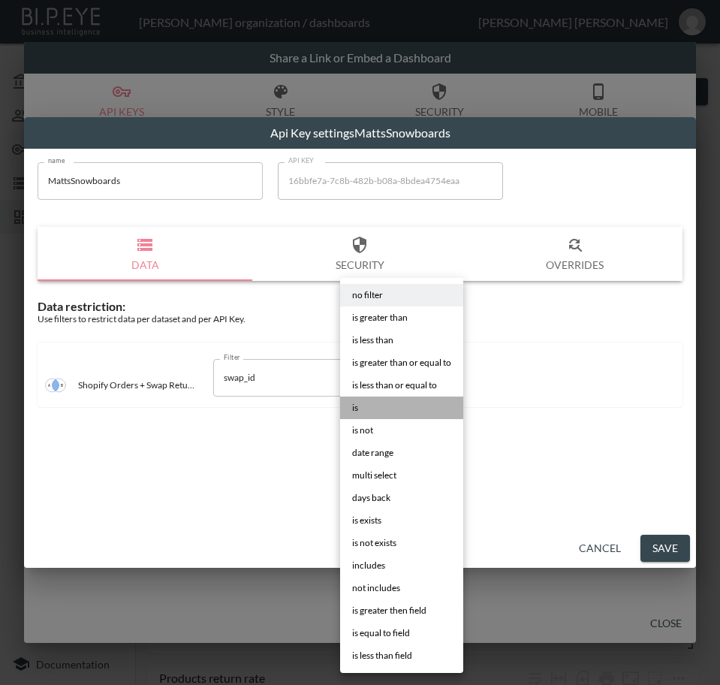
click at [385, 402] on li "is" at bounding box center [401, 408] width 123 height 23
type input "is"
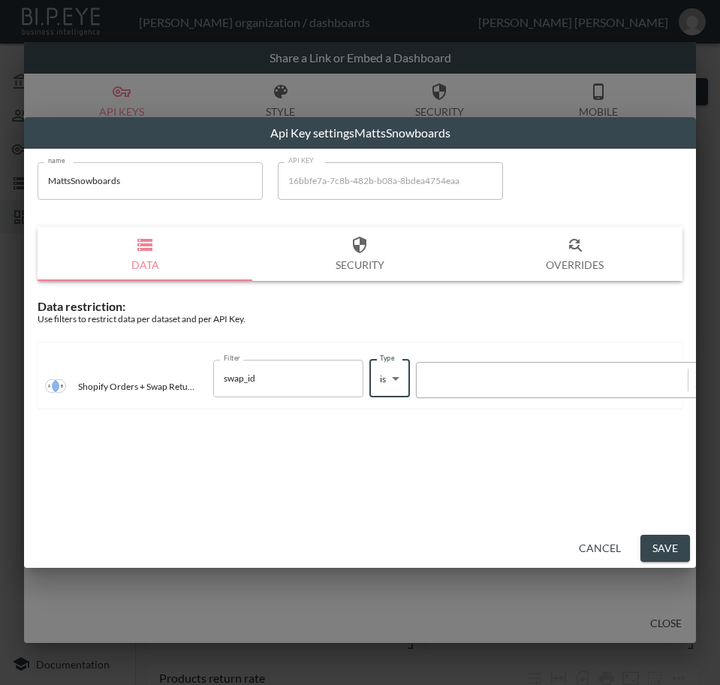
click at [462, 373] on div at bounding box center [552, 380] width 256 height 14
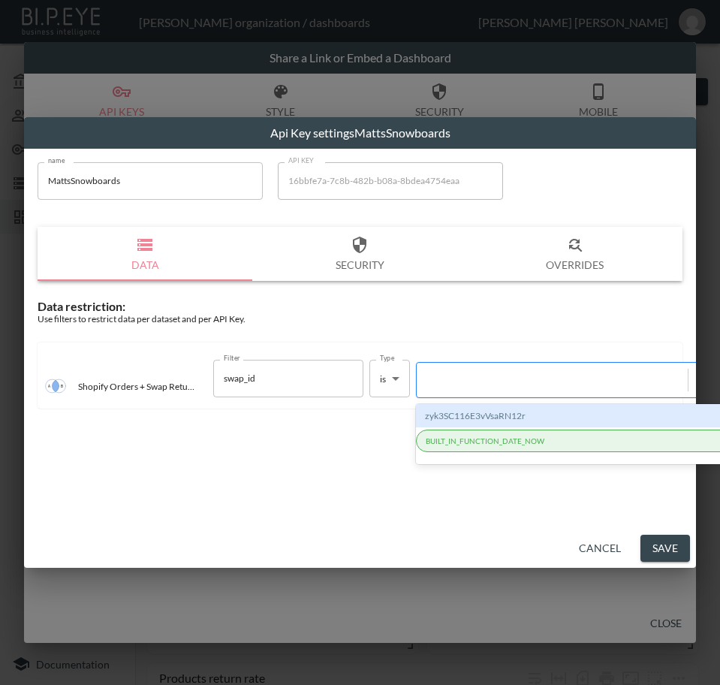
paste input "qUfAc241BODYXEmVIWAl"
type input "qUfAc241BODYXEmVIWAl"
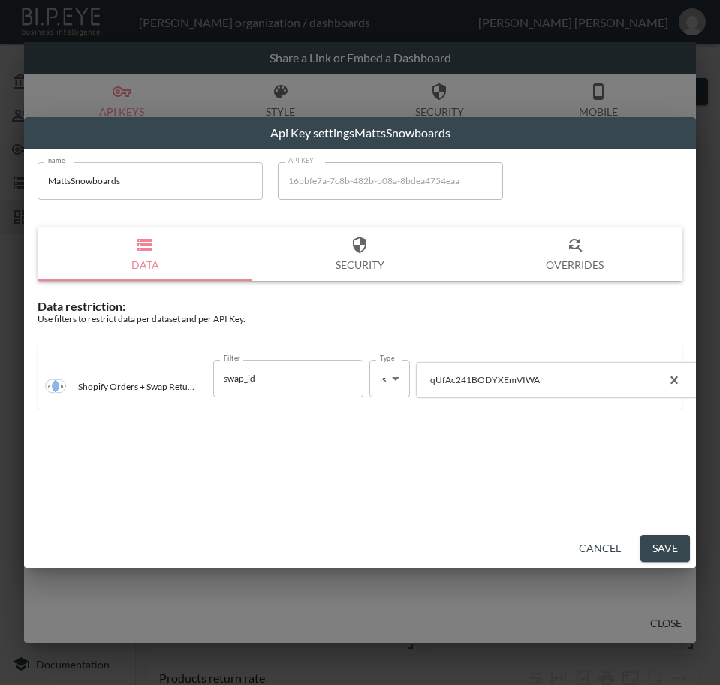
click at [670, 556] on button "Save" at bounding box center [666, 549] width 50 height 28
